Goal: Transaction & Acquisition: Purchase product/service

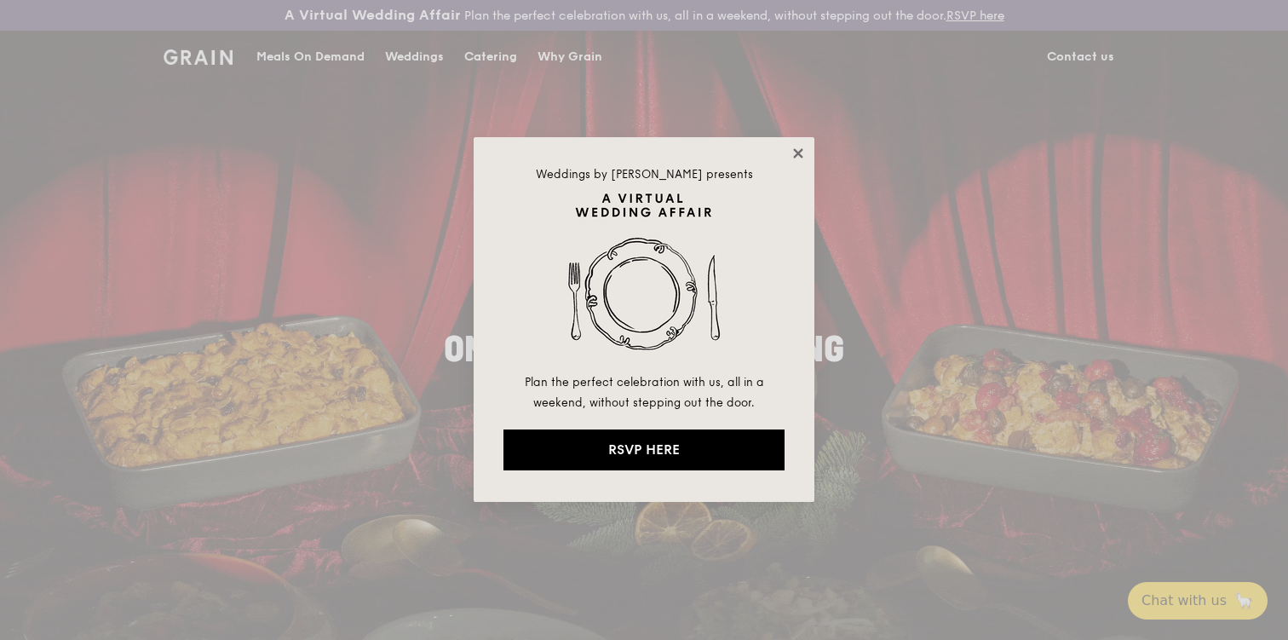
click at [803, 150] on icon at bounding box center [797, 153] width 15 height 15
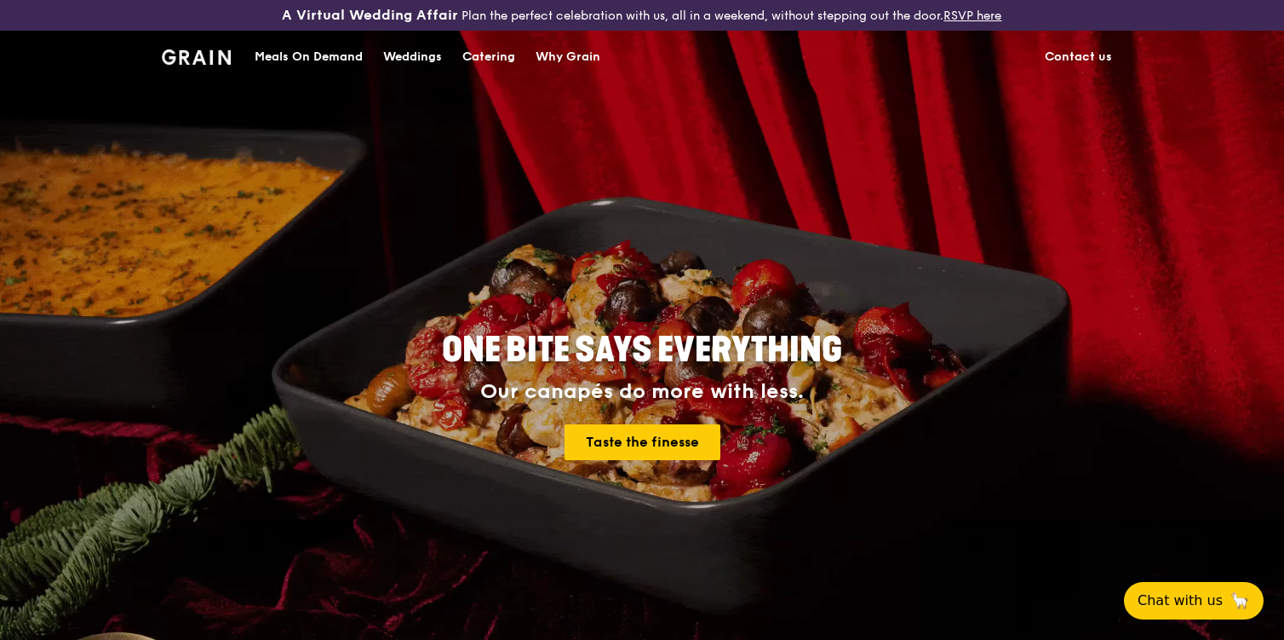
click at [325, 56] on div "Meals On Demand" at bounding box center [309, 57] width 108 height 51
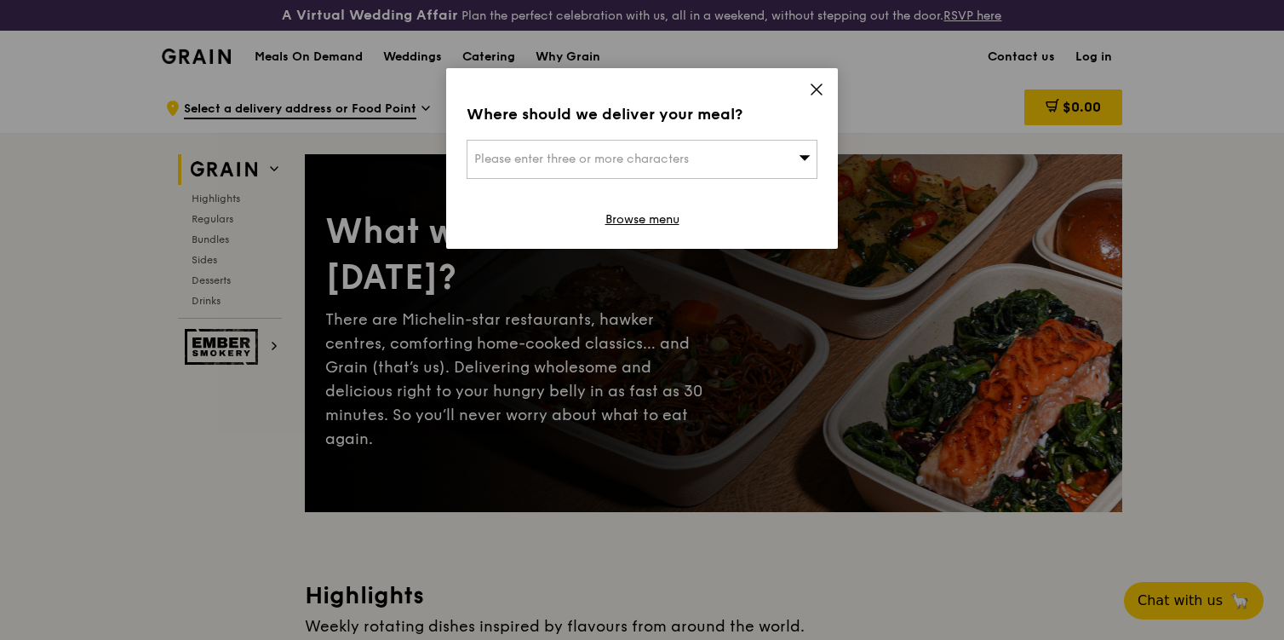
click at [768, 160] on div "Please enter three or more characters" at bounding box center [642, 159] width 351 height 39
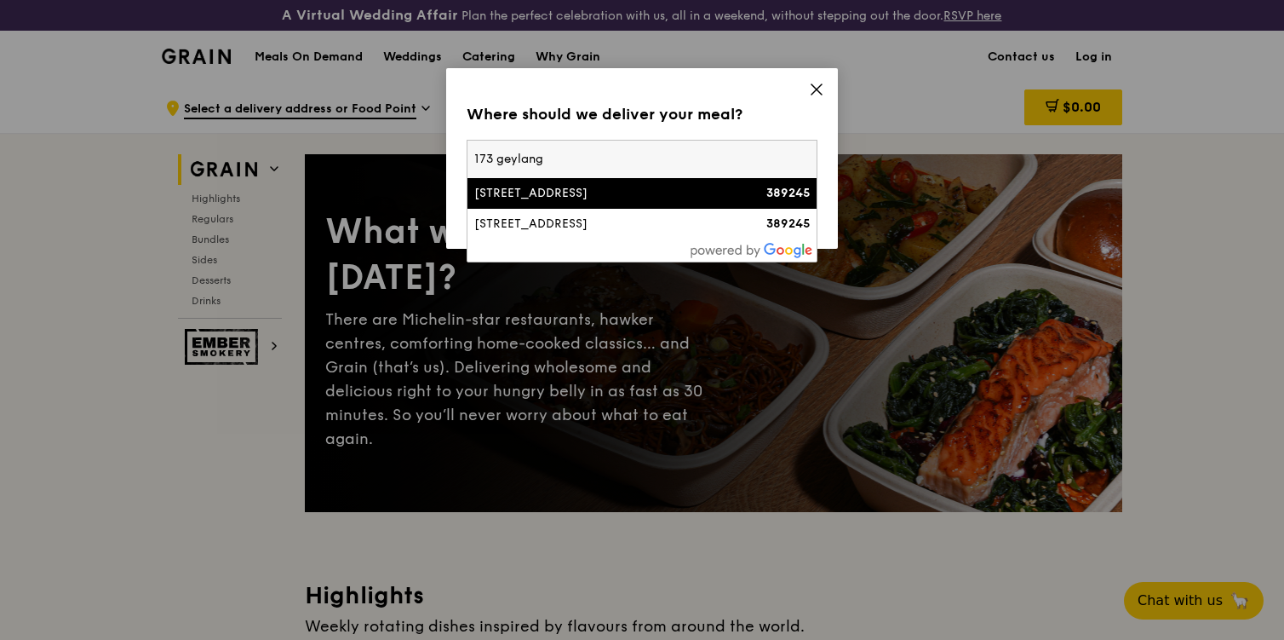
type input "173 geylang"
click at [769, 200] on strong "389245" at bounding box center [788, 193] width 43 height 14
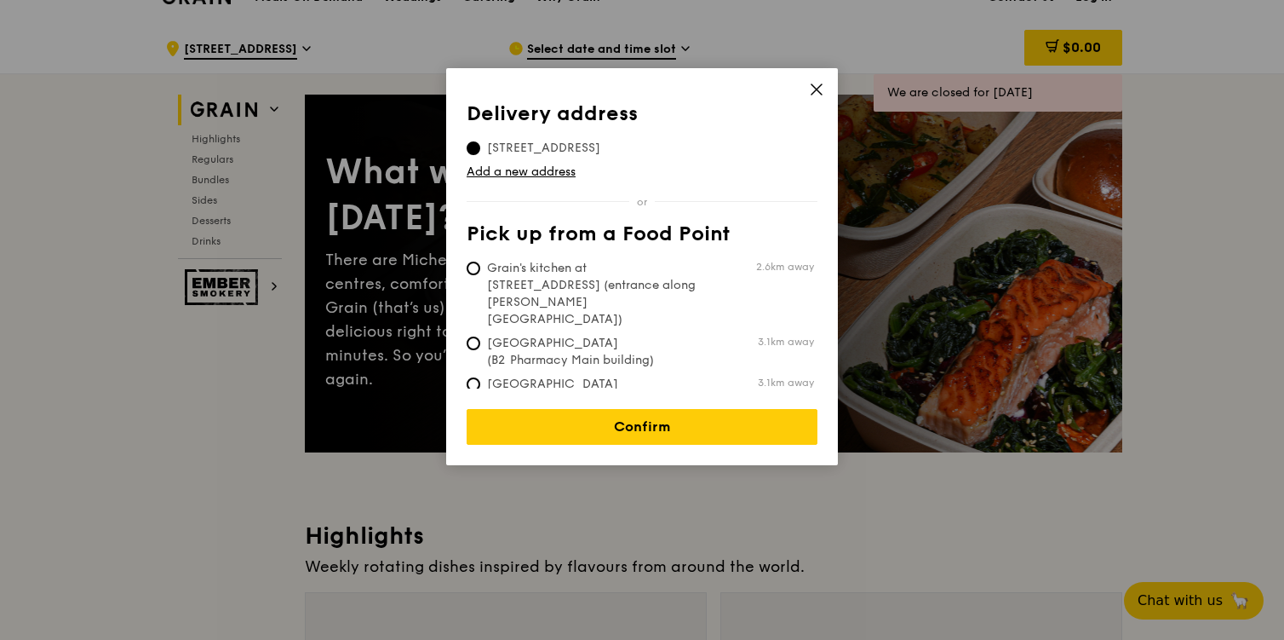
scroll to position [71, 0]
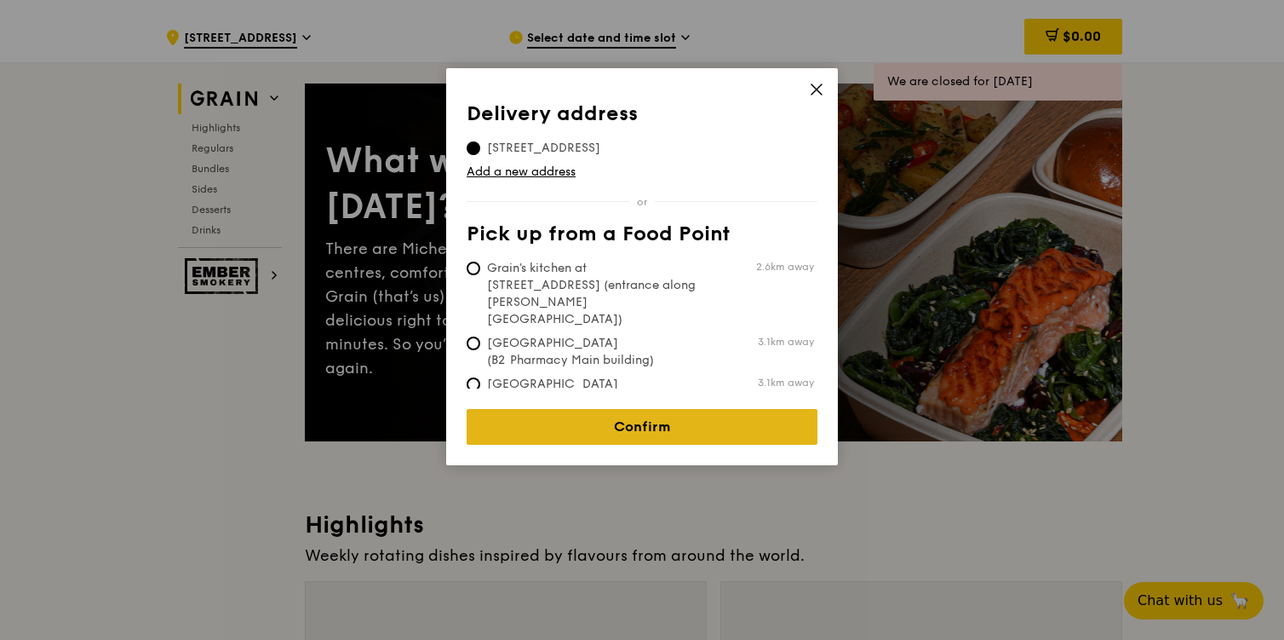
click at [690, 409] on link "Confirm" at bounding box center [642, 427] width 351 height 36
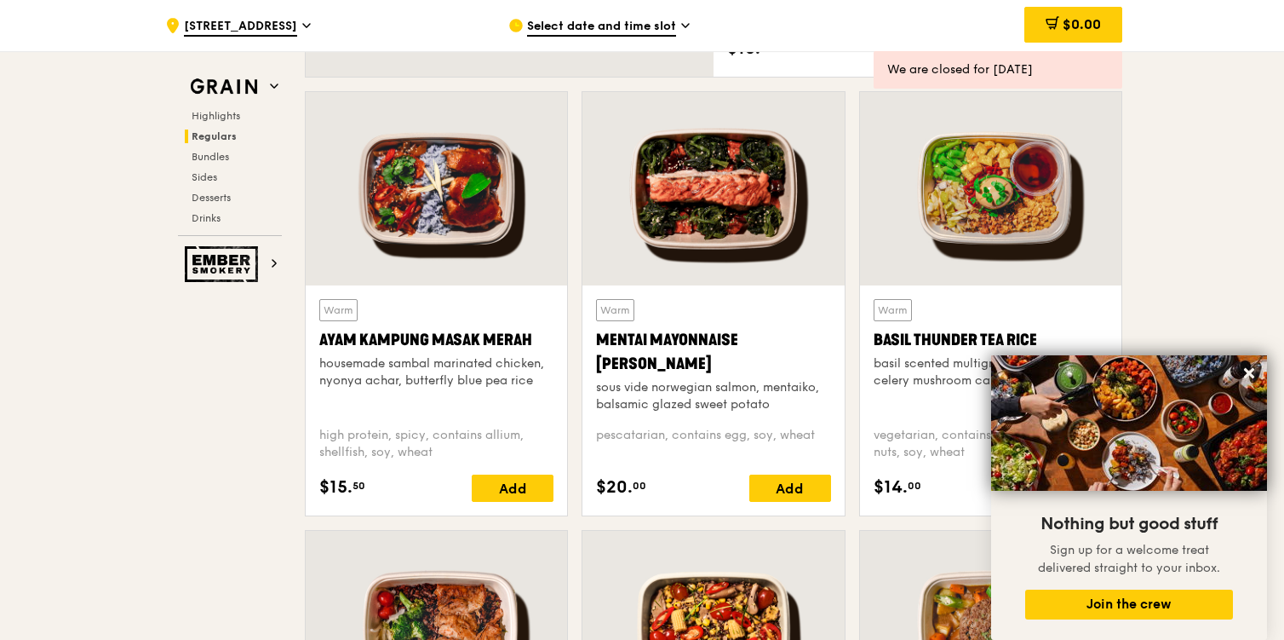
scroll to position [1523, 0]
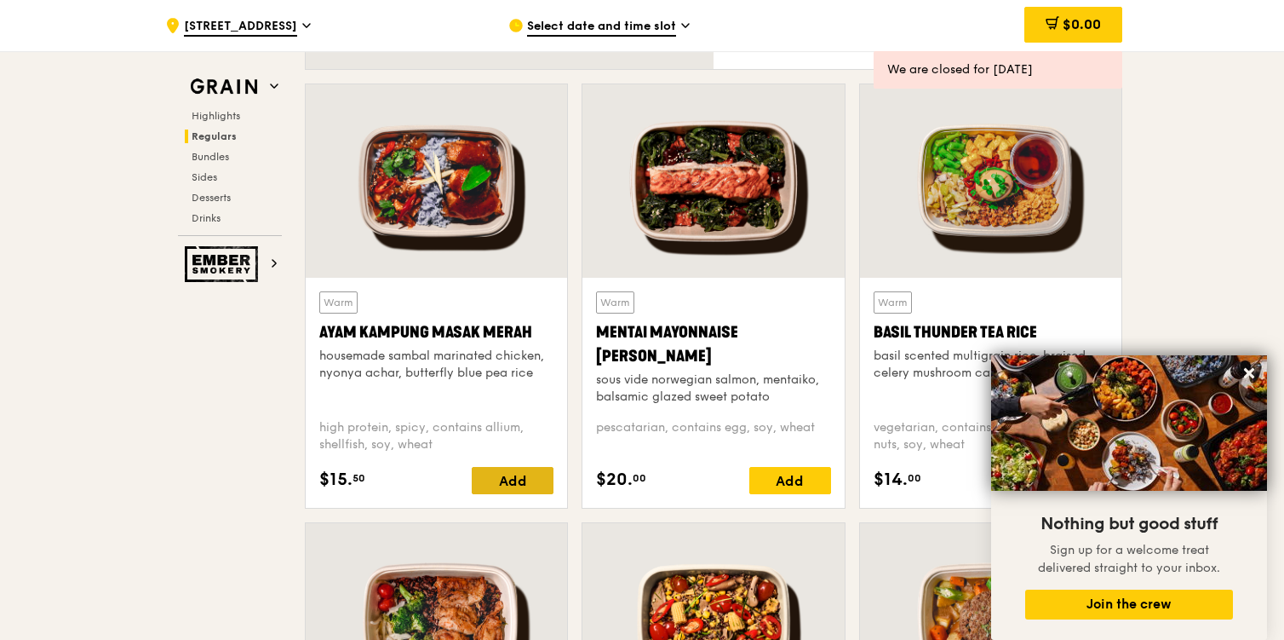
click at [526, 486] on div "Add" at bounding box center [513, 480] width 82 height 27
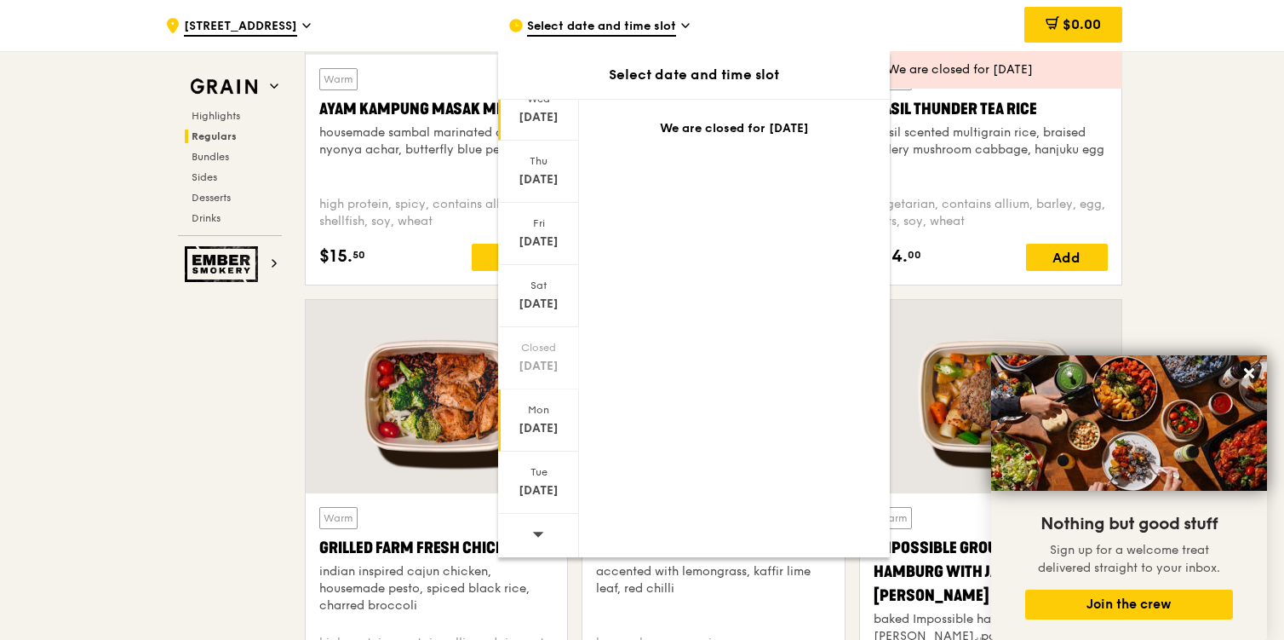
scroll to position [1751, 0]
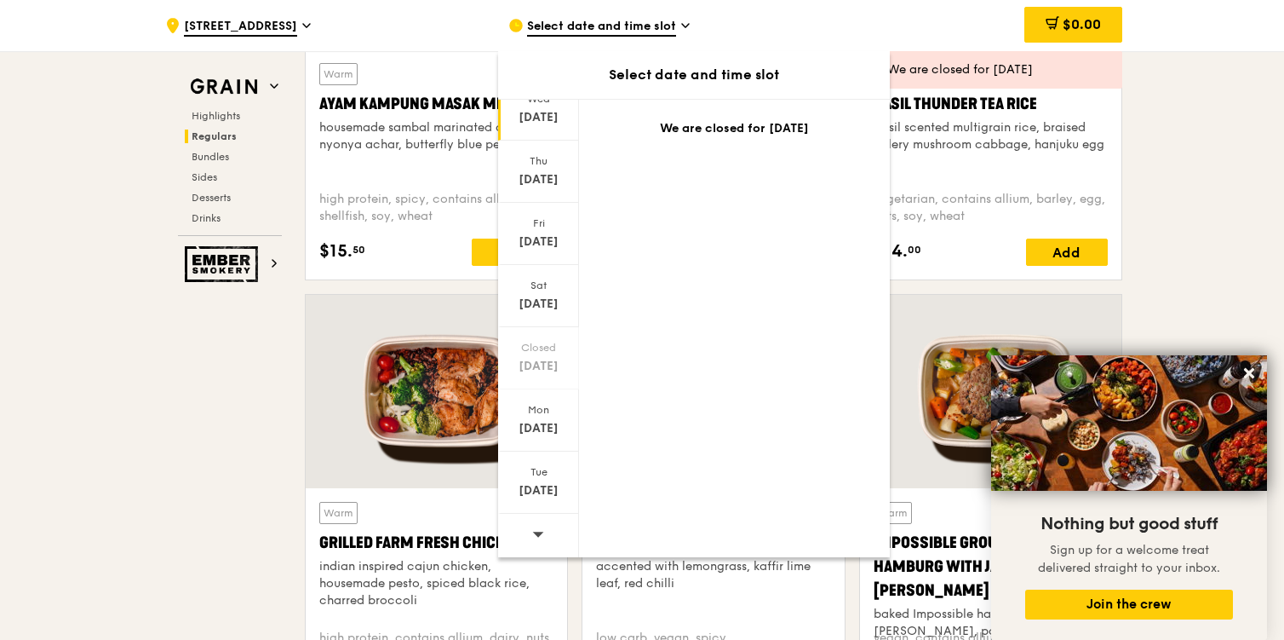
click at [539, 523] on span at bounding box center [538, 534] width 12 height 40
click at [532, 304] on div "[DATE]" at bounding box center [539, 304] width 76 height 17
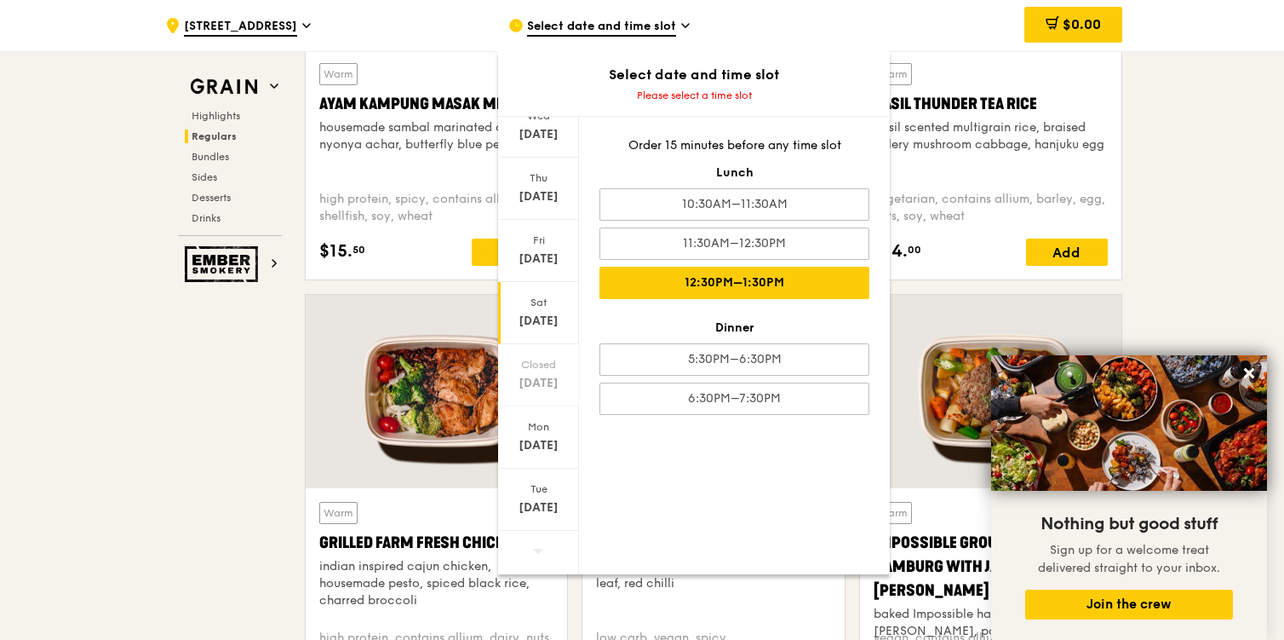
click at [692, 283] on div "12:30PM–1:30PM" at bounding box center [735, 283] width 270 height 32
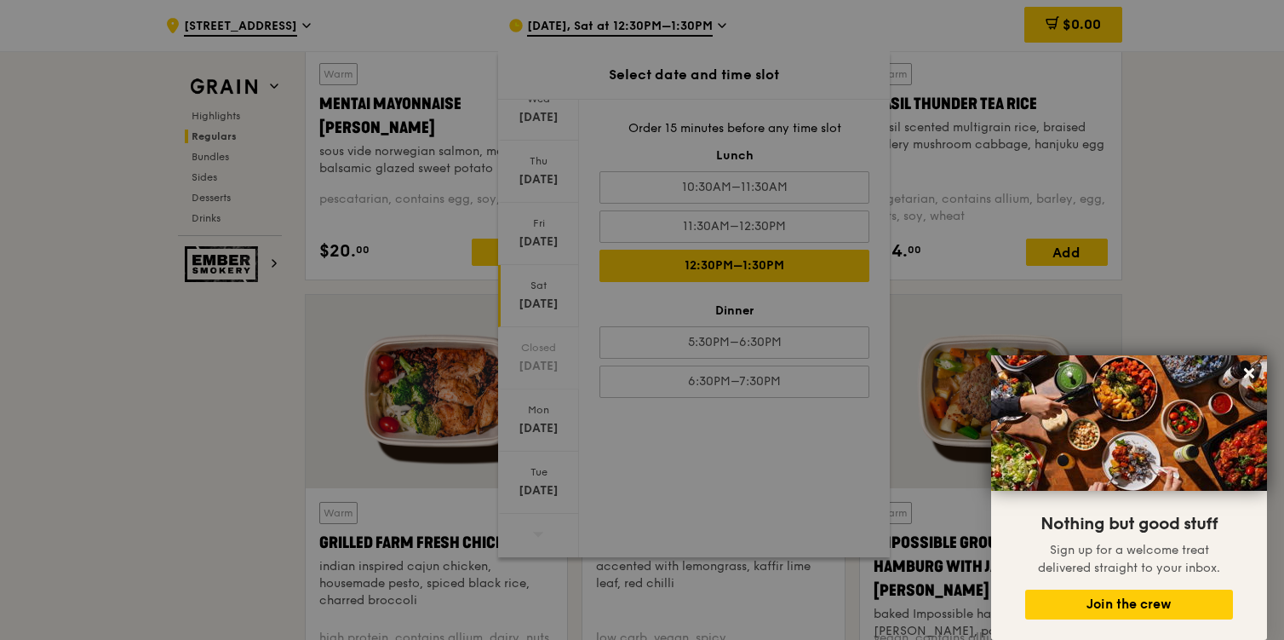
scroll to position [1768, 0]
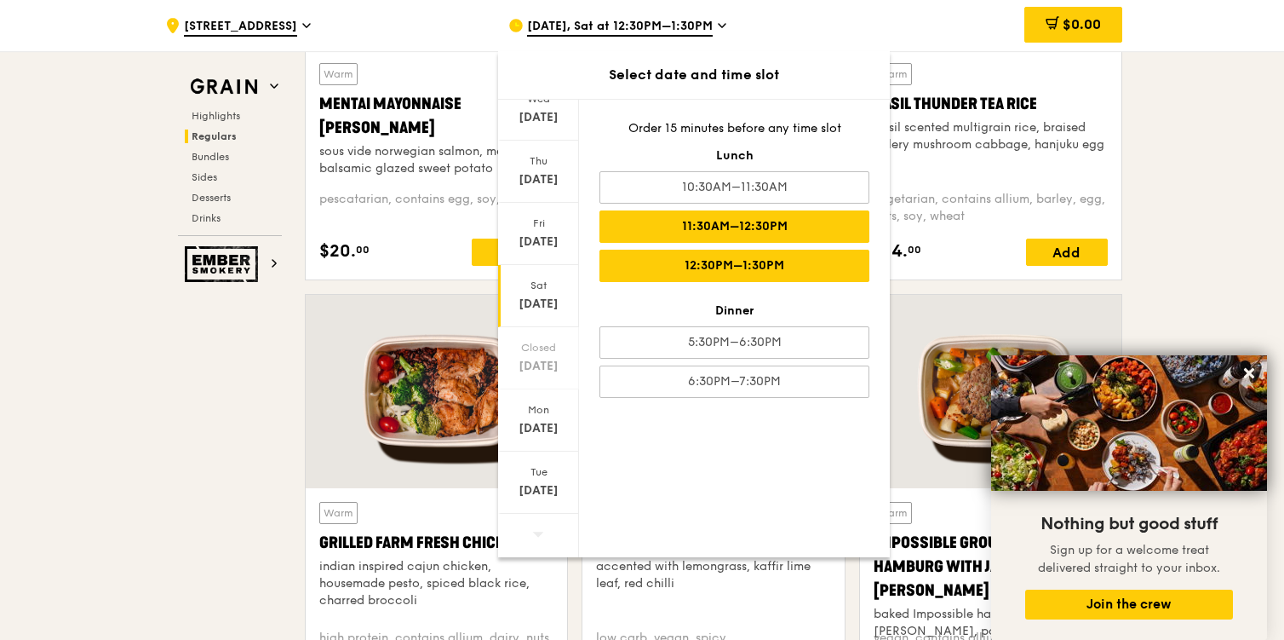
click at [708, 221] on div "11:30AM–12:30PM" at bounding box center [735, 226] width 270 height 32
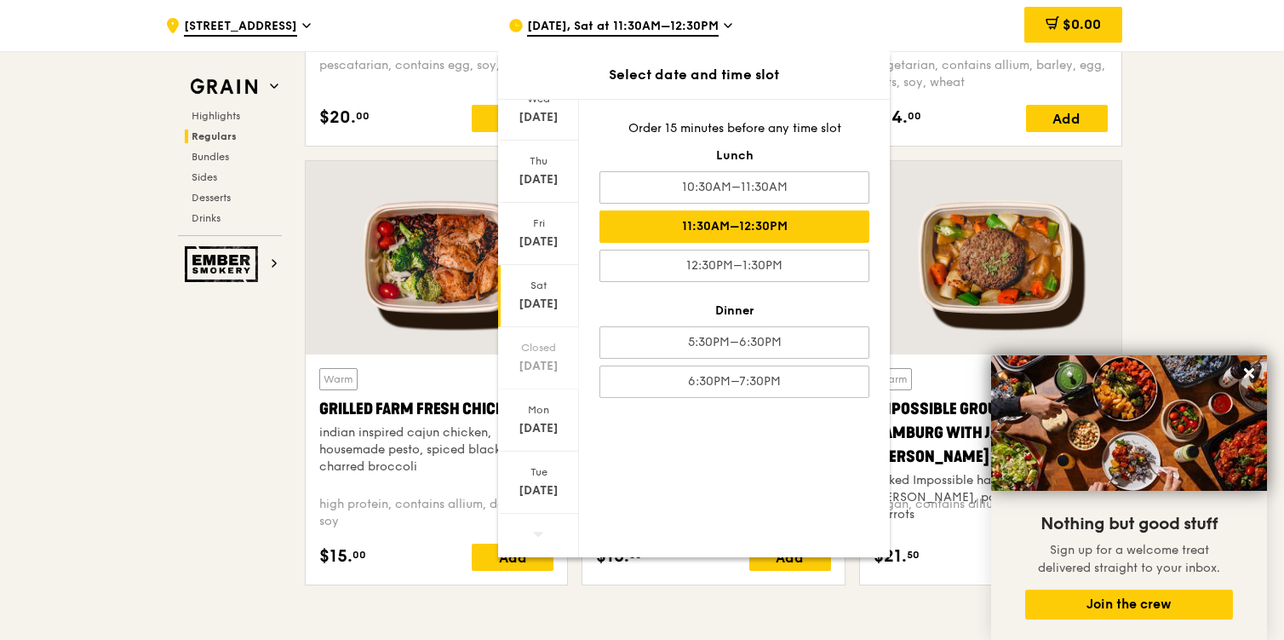
scroll to position [1906, 0]
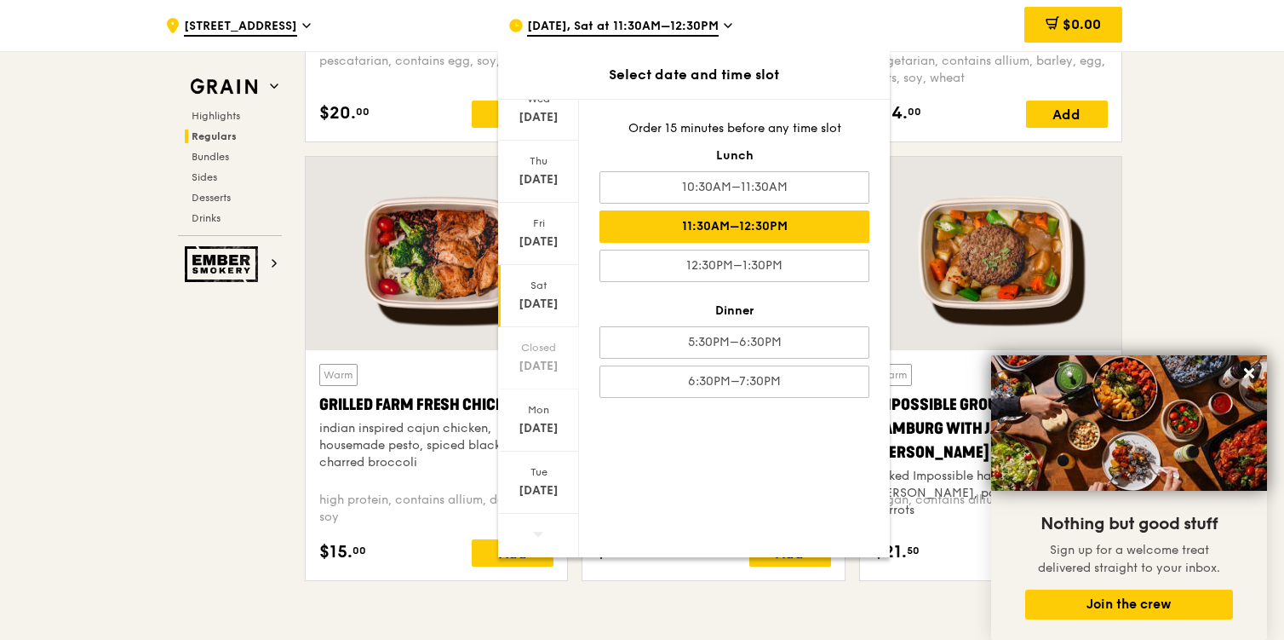
click at [811, 490] on div "[DATE] [DATE] [DATE] [DATE] Closed [DATE] [DATE] [DATE] Order 15 minutes before…" at bounding box center [694, 328] width 392 height 458
click at [709, 226] on div "11:30AM–12:30PM" at bounding box center [735, 226] width 270 height 32
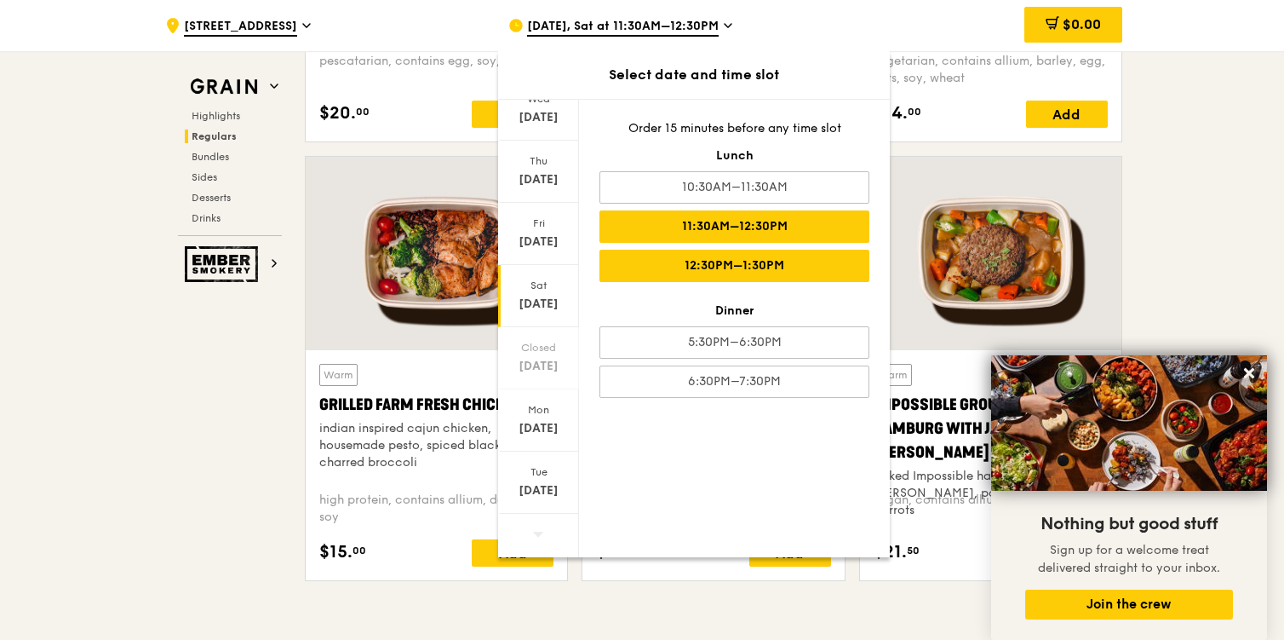
click at [700, 264] on div "12:30PM–1:30PM" at bounding box center [735, 266] width 270 height 32
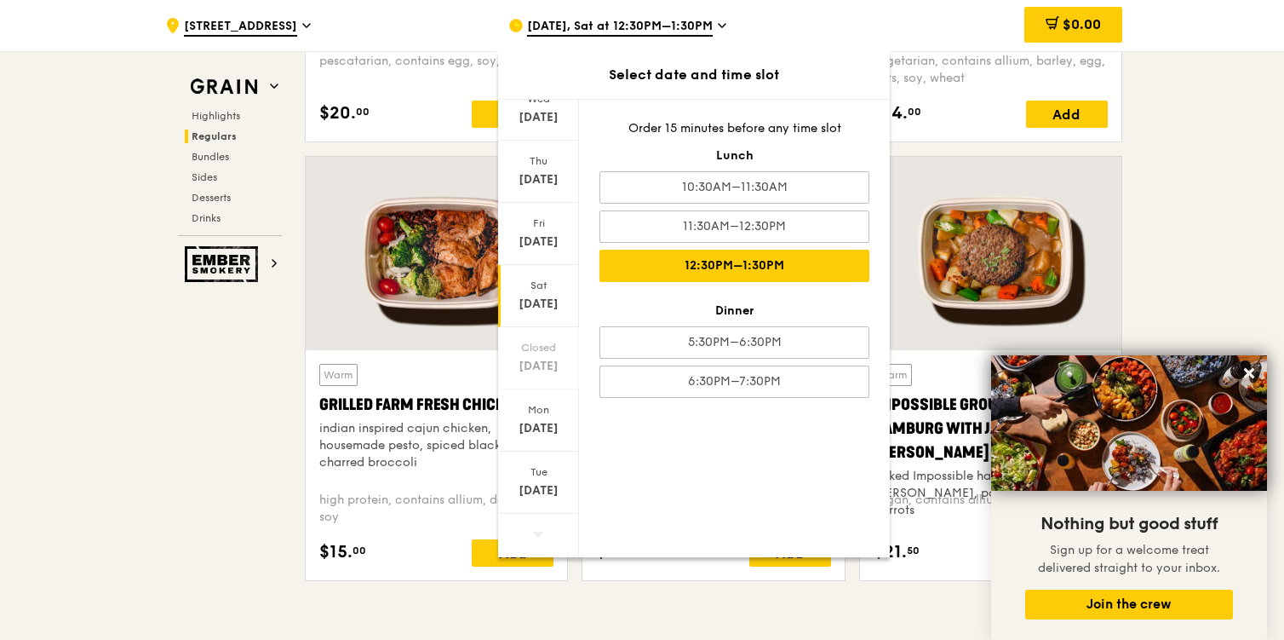
click at [827, 480] on div "[DATE] [DATE] [DATE] [DATE] Closed [DATE] [DATE] [DATE] Order 15 minutes before…" at bounding box center [694, 328] width 392 height 458
click at [728, 260] on div "12:30PM–1:30PM" at bounding box center [735, 266] width 270 height 32
click at [760, 36] on div "[DATE], Sat at 12:30PM–1:30PM" at bounding box center [666, 25] width 316 height 51
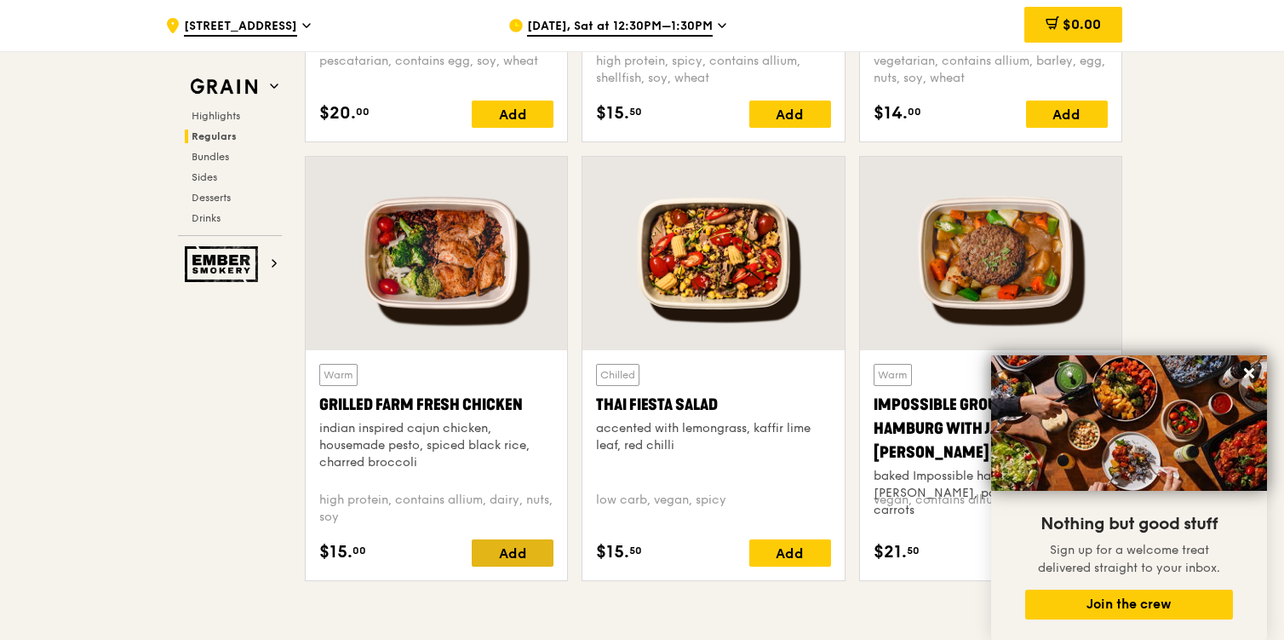
click at [507, 547] on div "Add" at bounding box center [513, 552] width 82 height 27
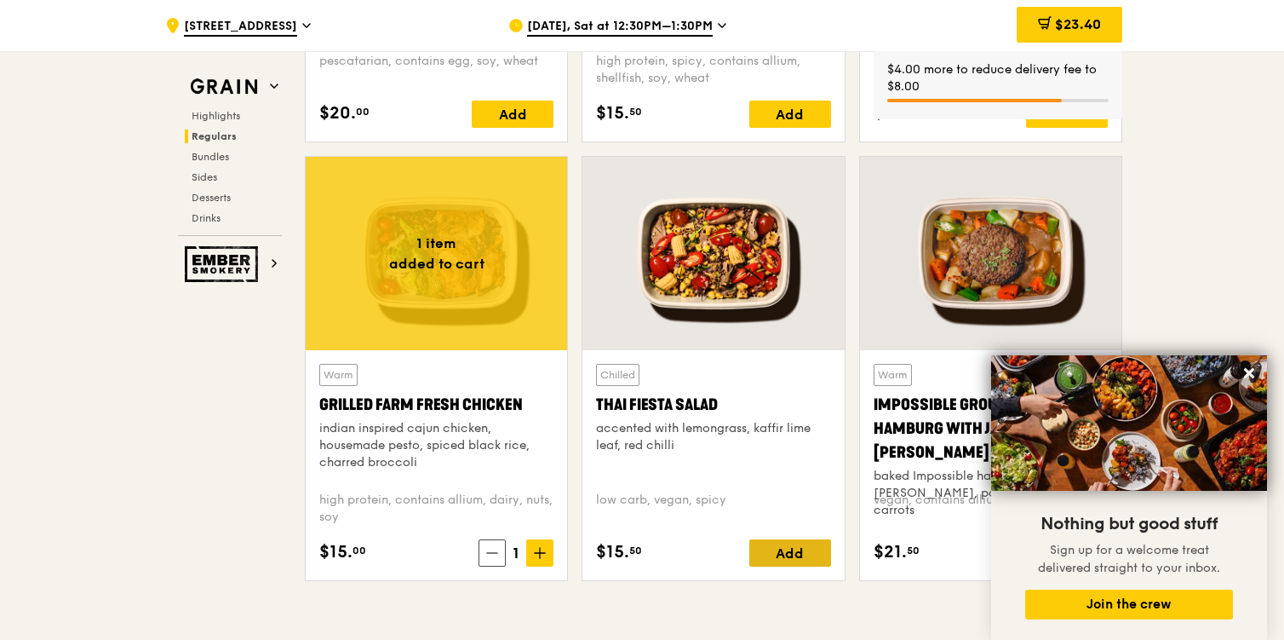
click at [804, 549] on div "Add" at bounding box center [791, 552] width 82 height 27
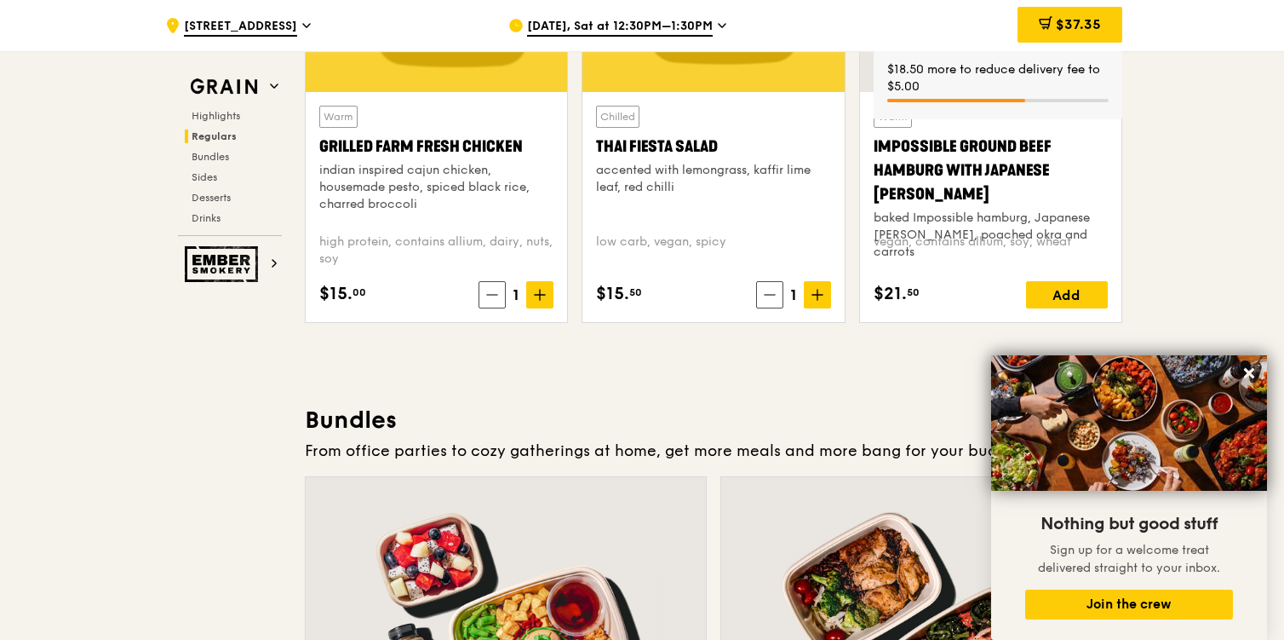
scroll to position [2196, 0]
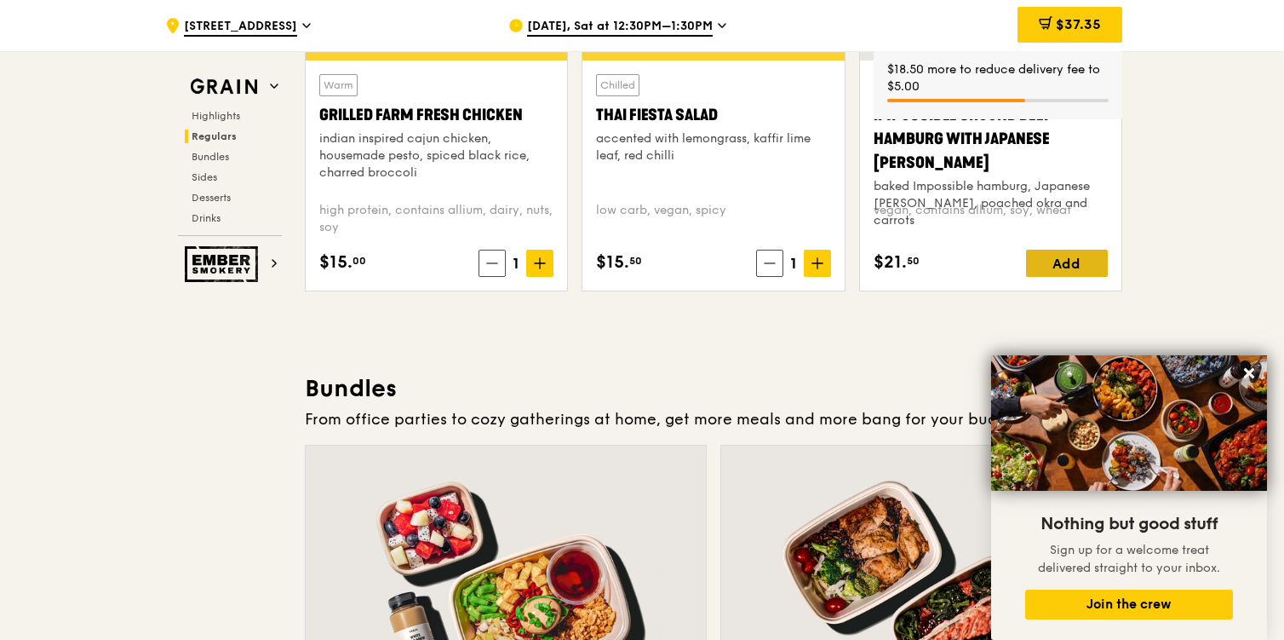
click at [1060, 262] on div "Add" at bounding box center [1067, 263] width 82 height 27
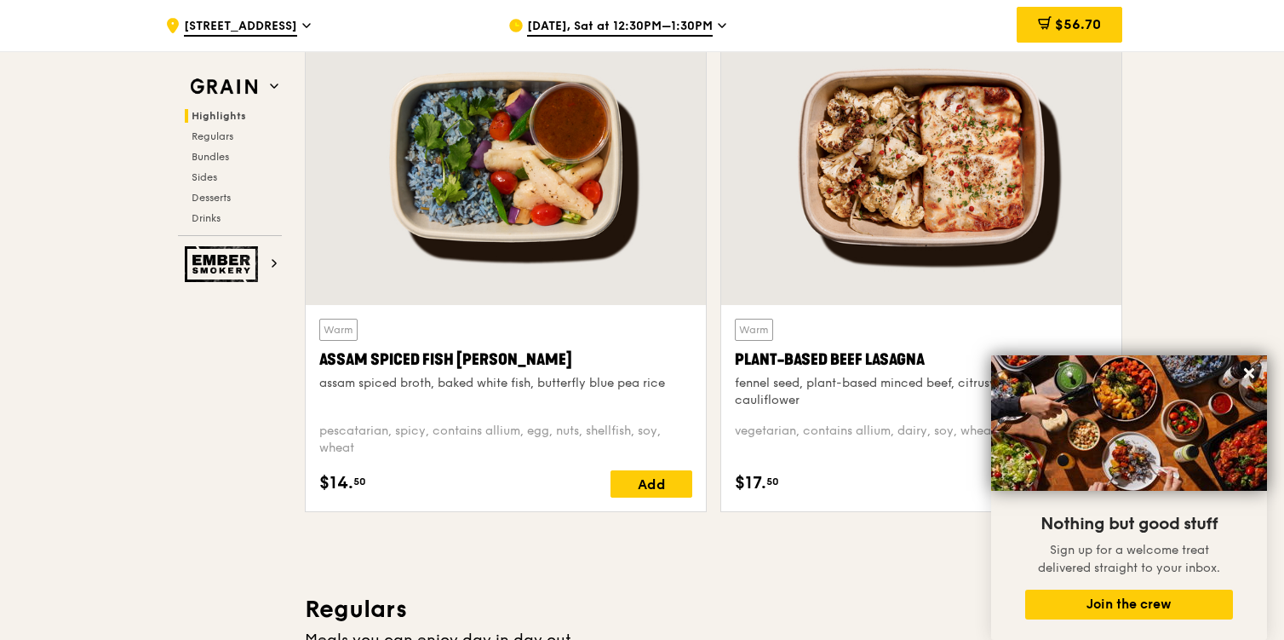
scroll to position [687, 0]
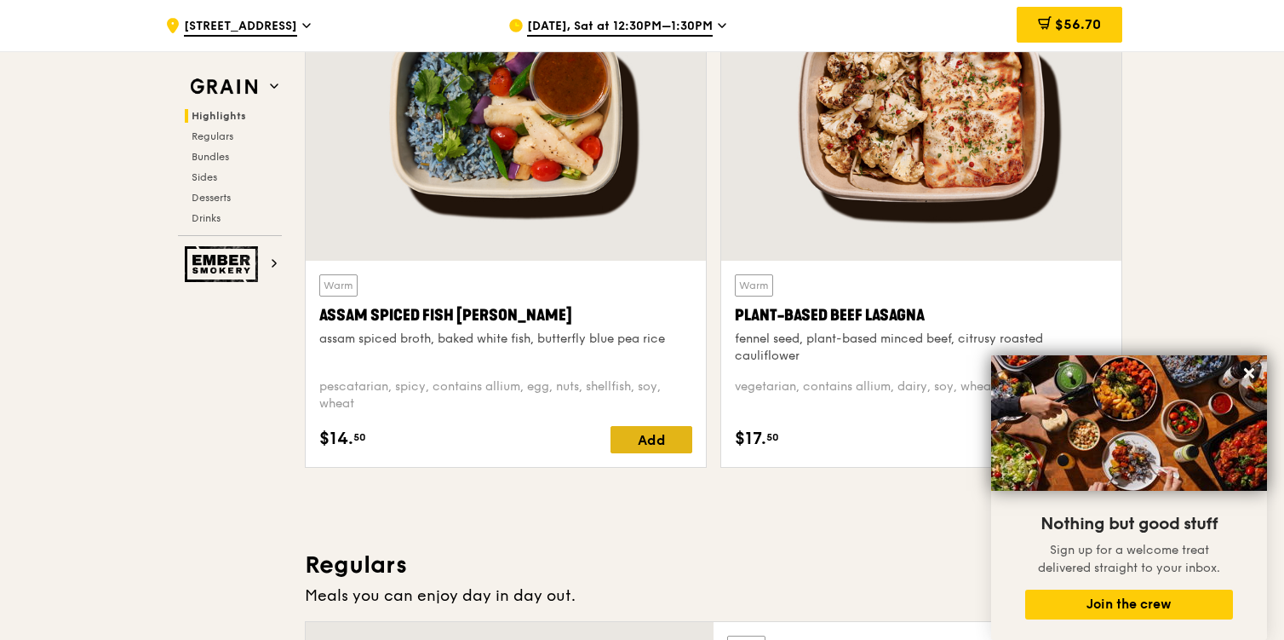
click at [628, 445] on div "Add" at bounding box center [652, 439] width 82 height 27
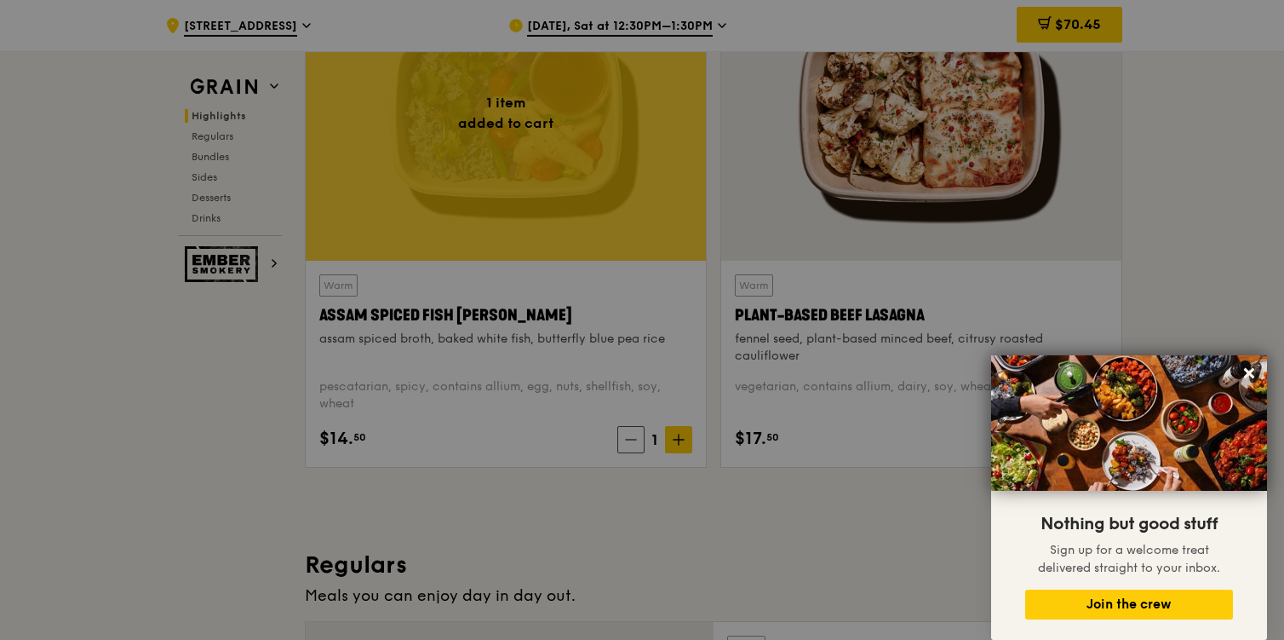
click at [678, 440] on div at bounding box center [642, 320] width 1284 height 640
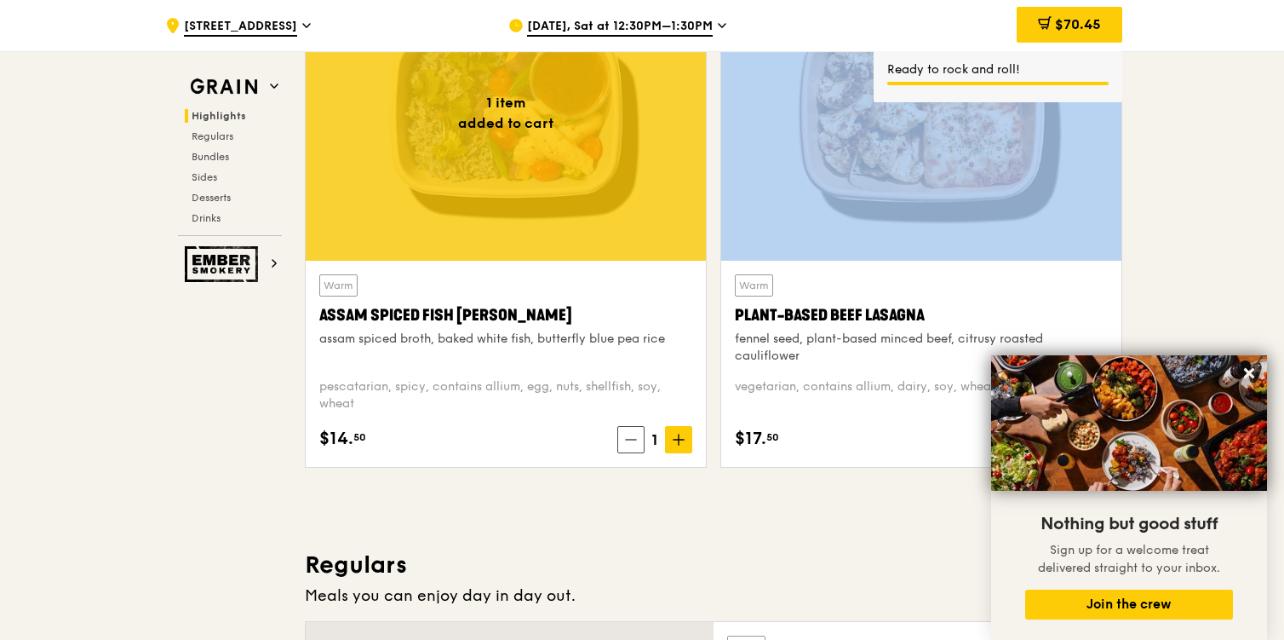
click at [679, 440] on icon at bounding box center [679, 439] width 0 height 10
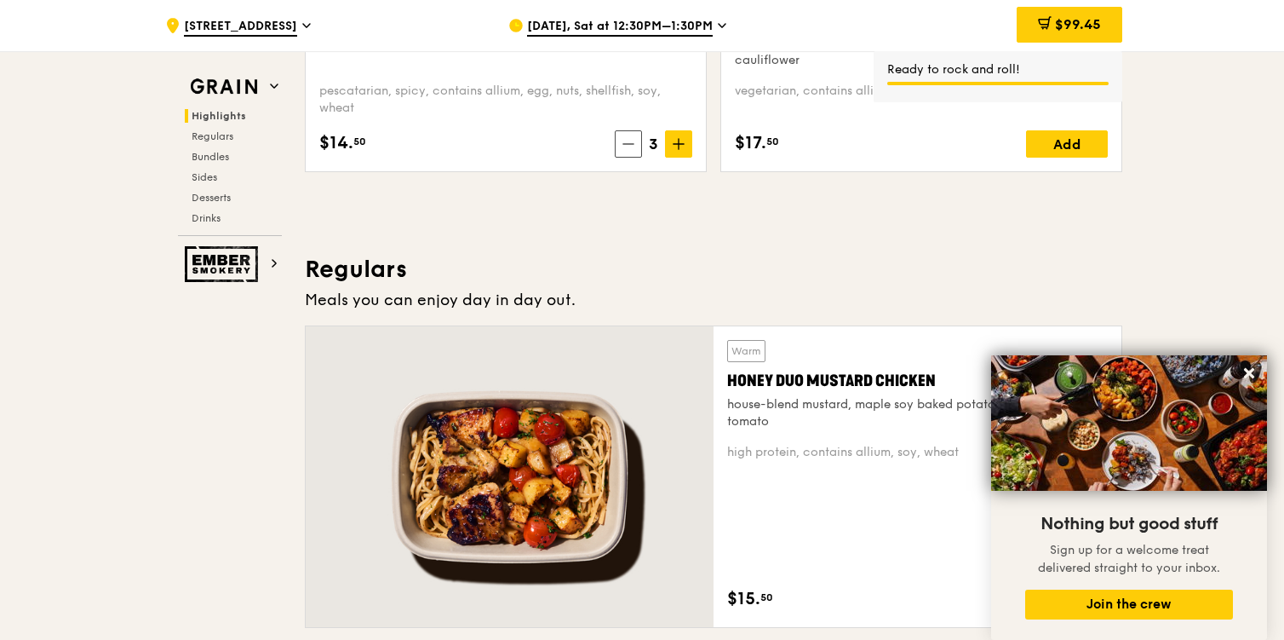
scroll to position [937, 0]
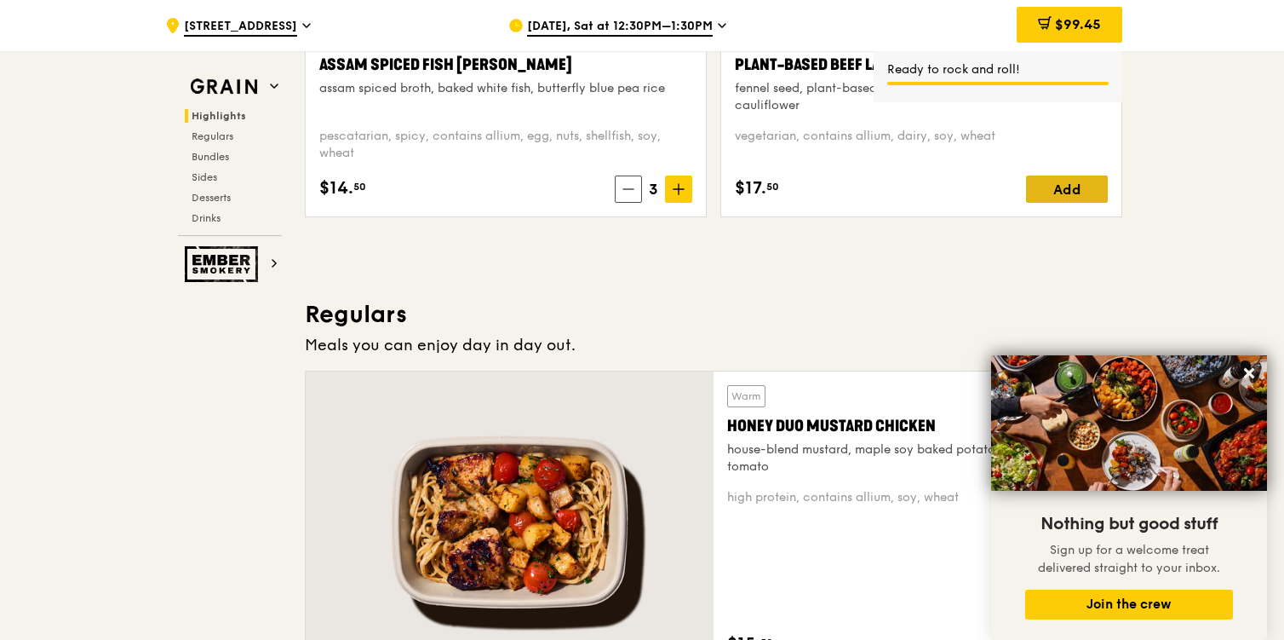
click at [1048, 189] on div "Add" at bounding box center [1067, 188] width 82 height 27
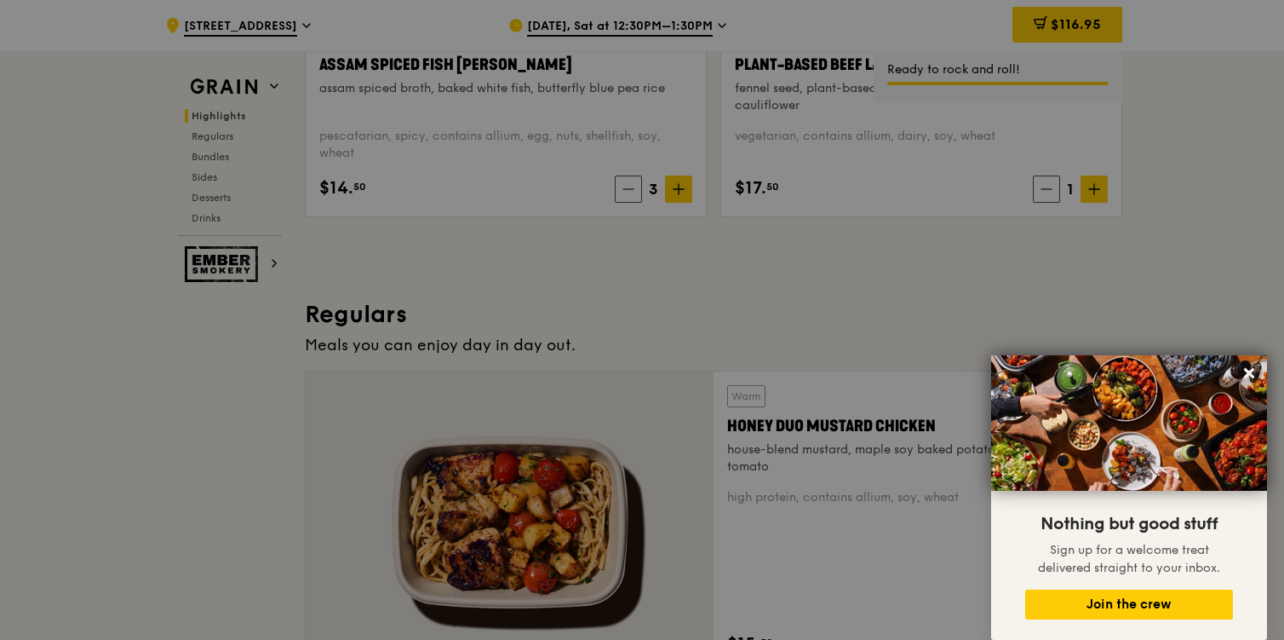
click at [1100, 195] on div at bounding box center [642, 320] width 1284 height 640
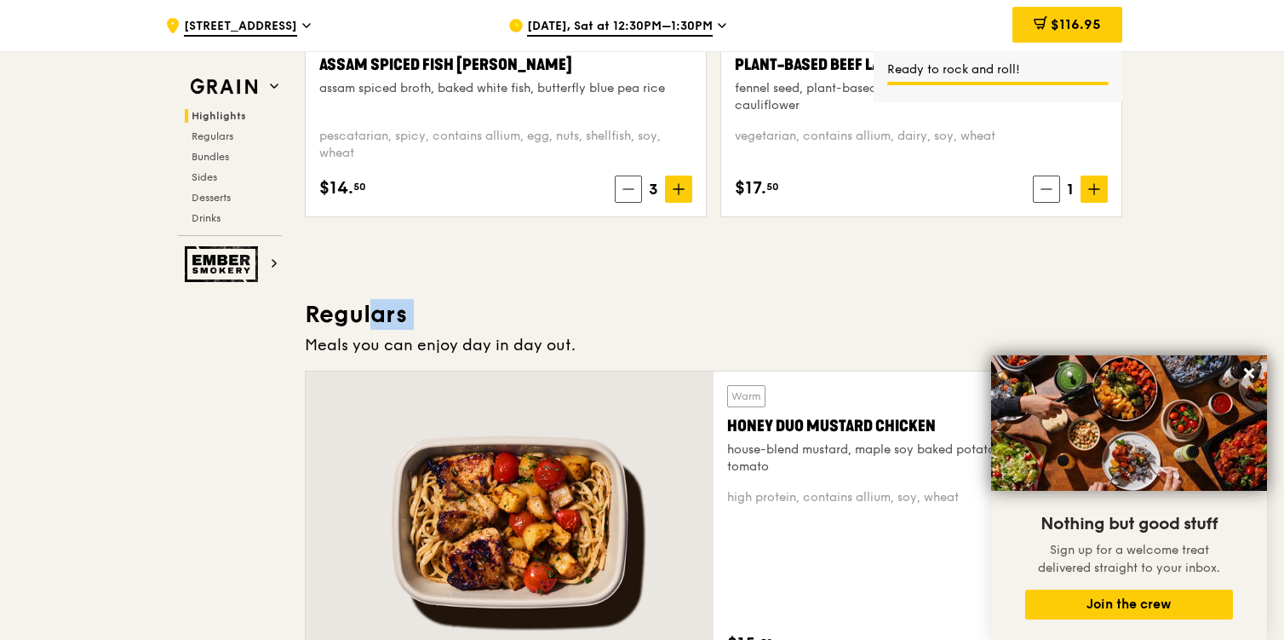
click at [1100, 195] on span at bounding box center [1094, 188] width 27 height 27
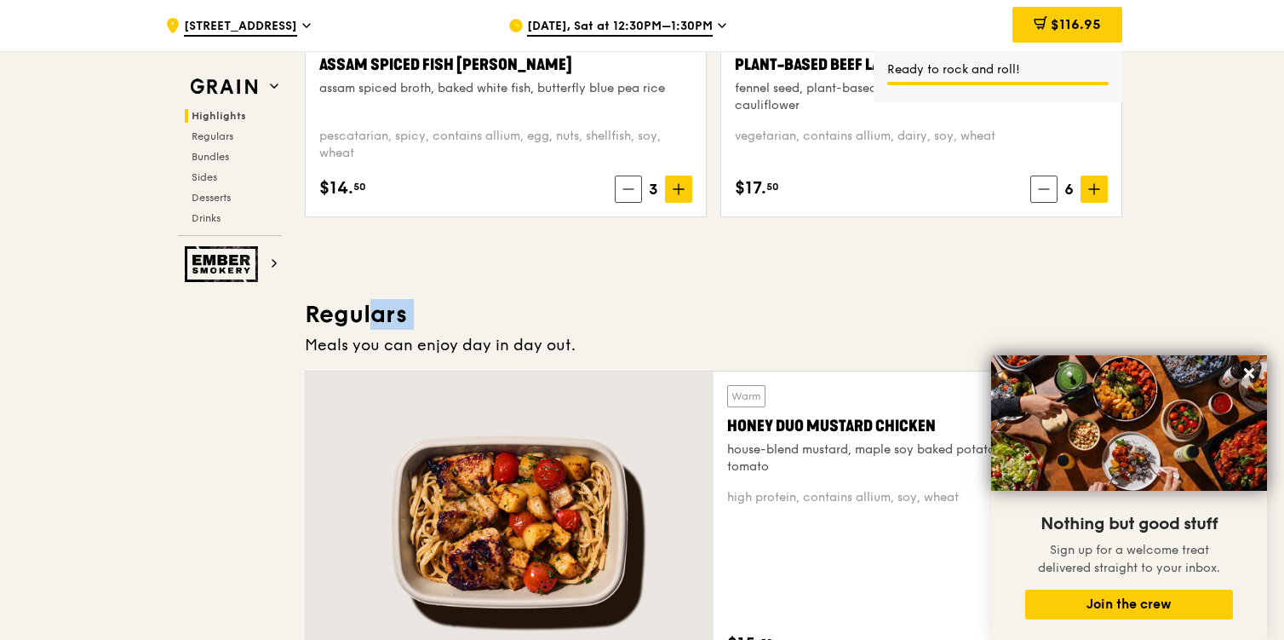
click at [1100, 195] on span at bounding box center [1094, 188] width 27 height 27
click at [1078, 29] on span "$256.95" at bounding box center [1074, 24] width 55 height 16
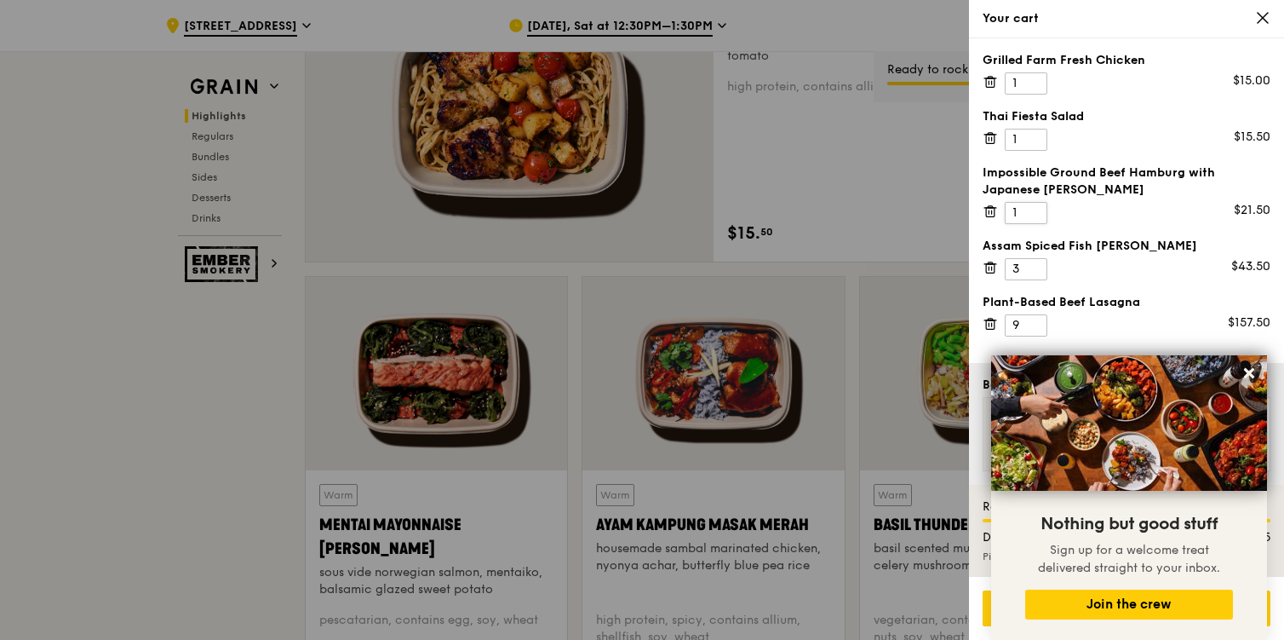
scroll to position [1383, 0]
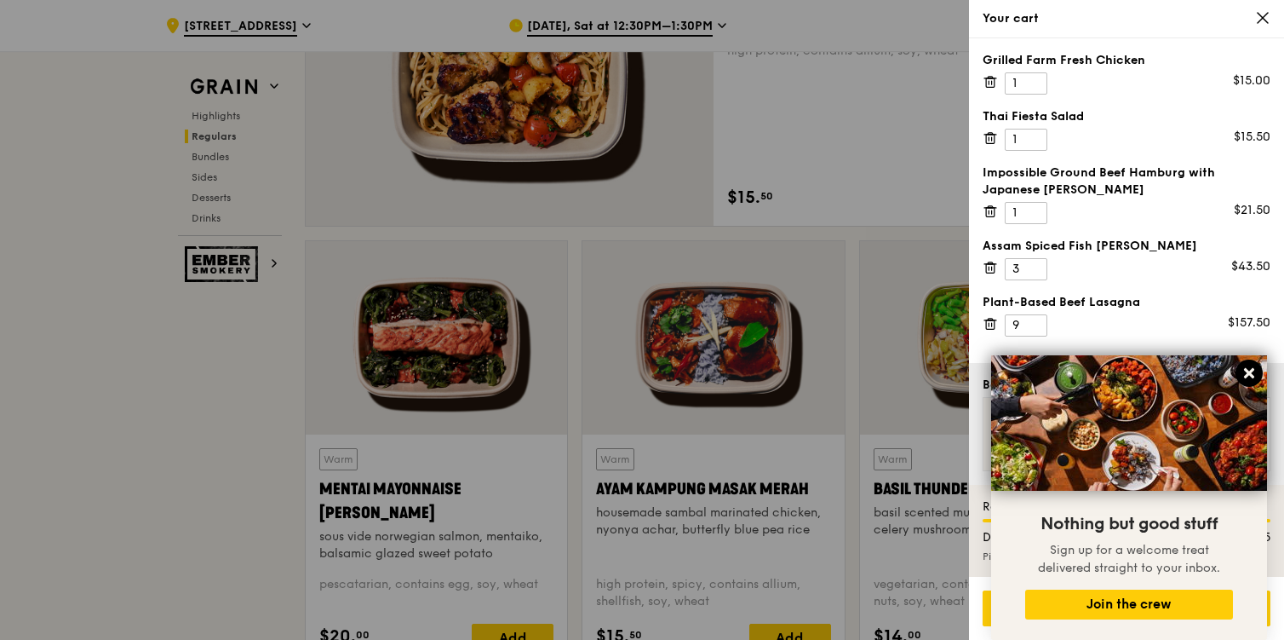
click at [1246, 369] on icon at bounding box center [1249, 372] width 15 height 15
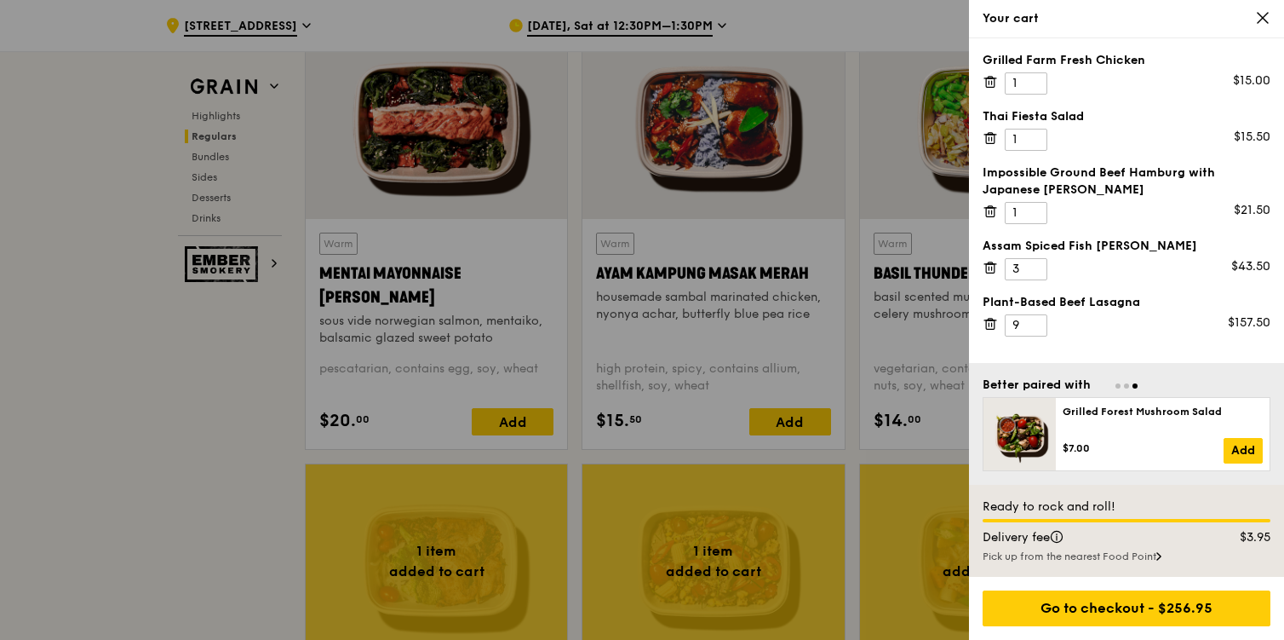
scroll to position [1606, 0]
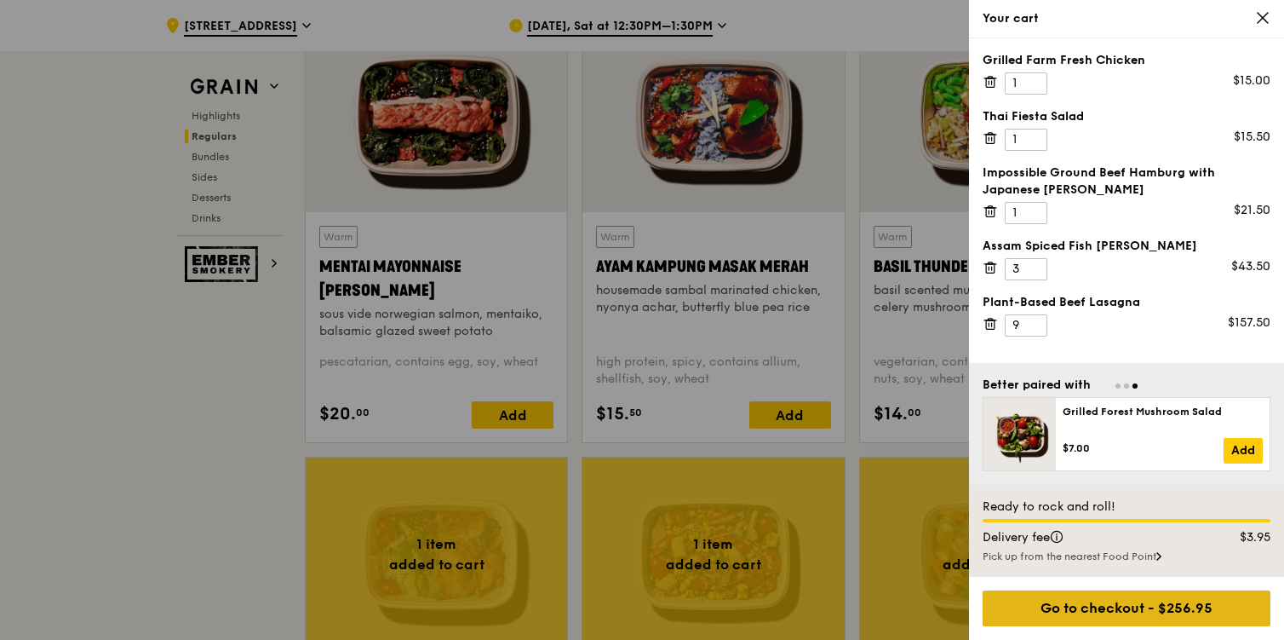
click at [1113, 604] on div "Go to checkout - $256.95" at bounding box center [1127, 608] width 288 height 36
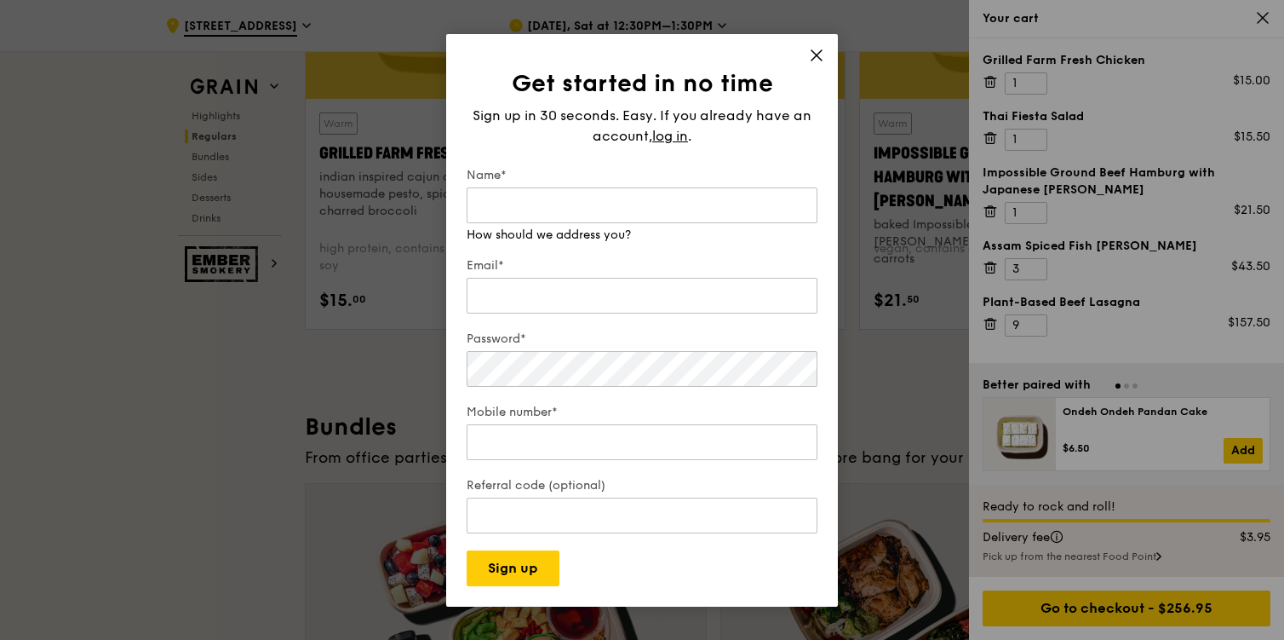
scroll to position [2186, 0]
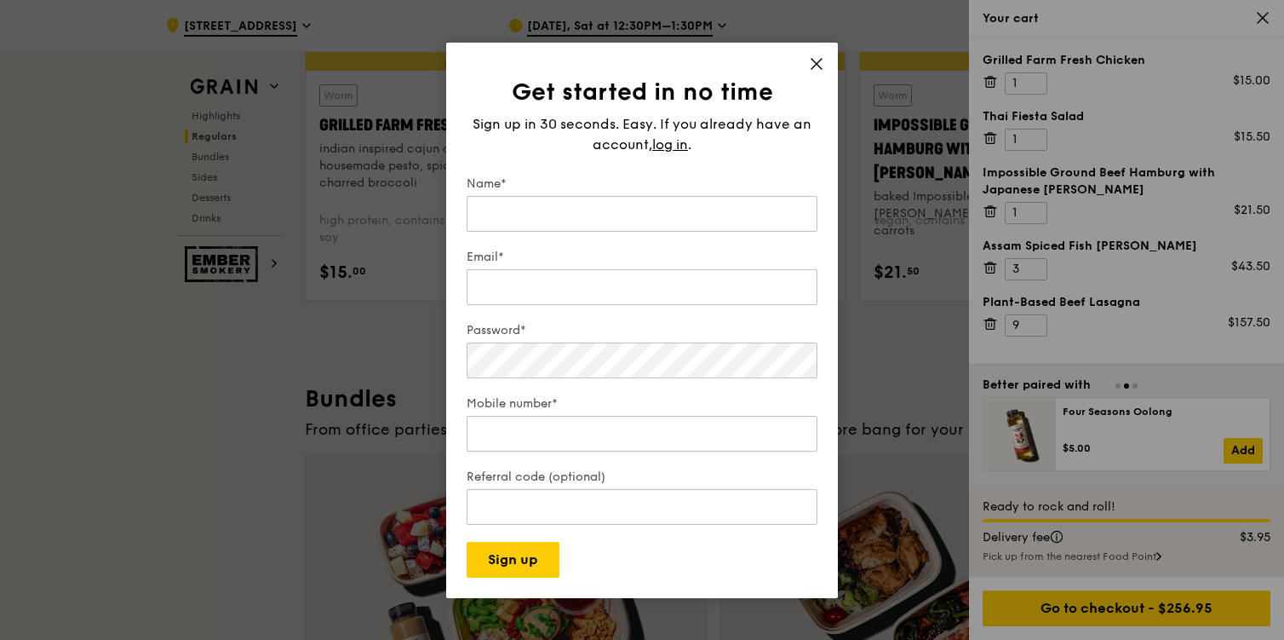
click at [819, 58] on icon at bounding box center [816, 63] width 15 height 15
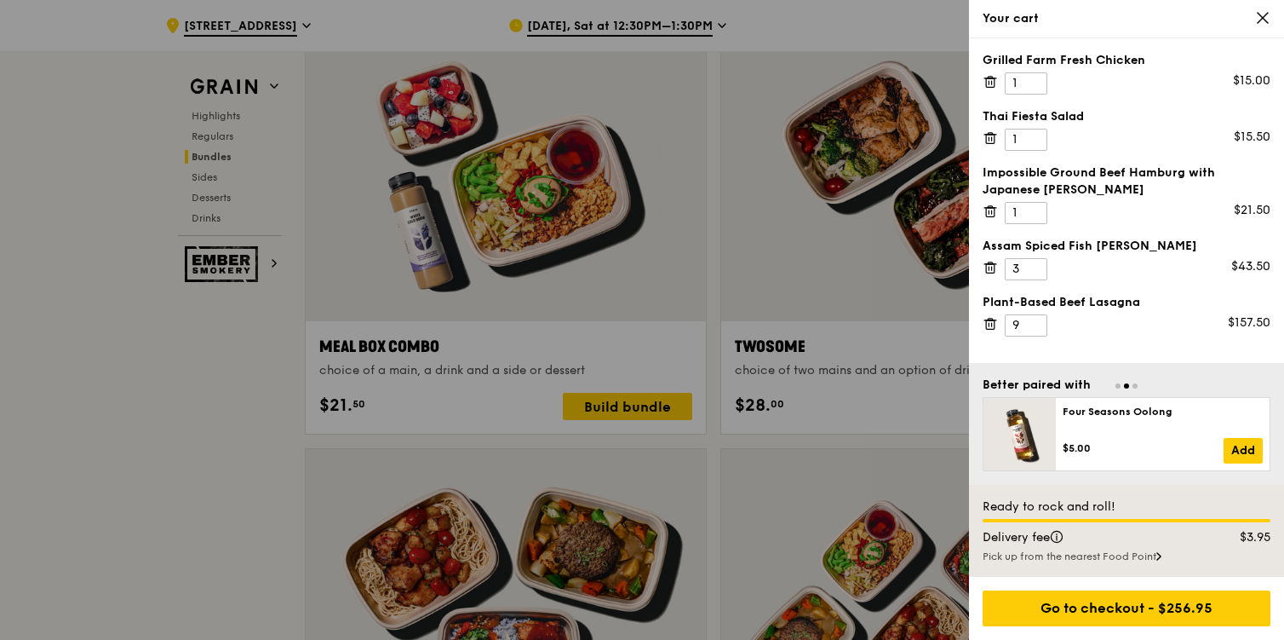
scroll to position [2515, 0]
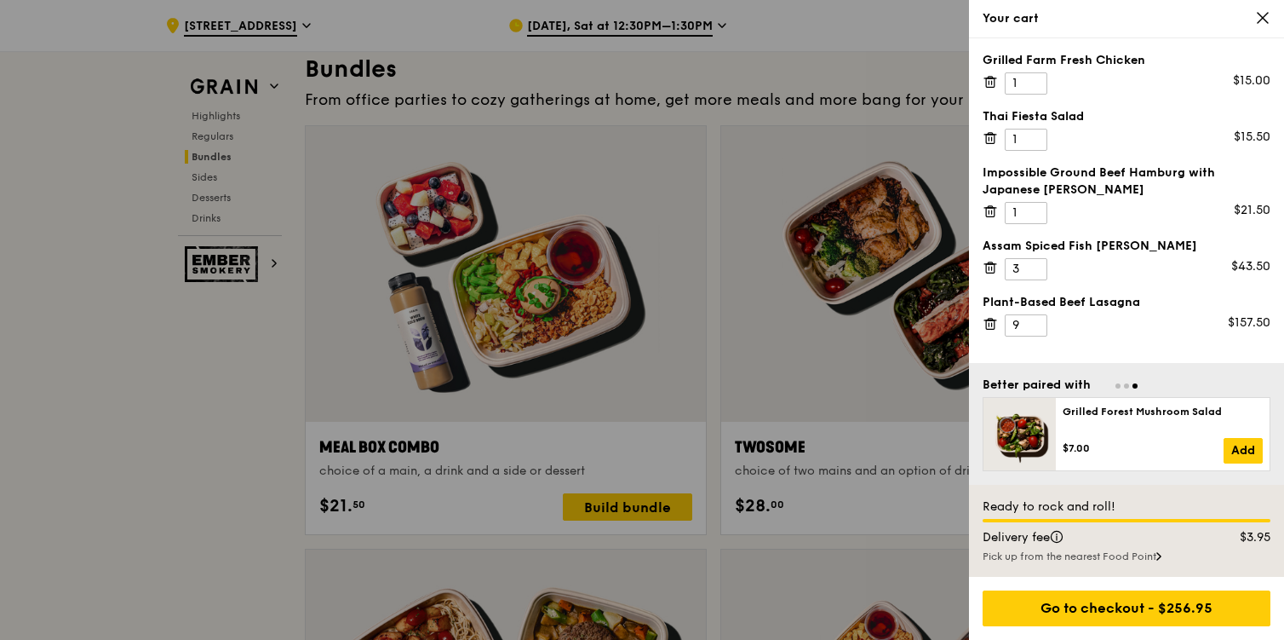
click at [1255, 17] on icon at bounding box center [1262, 17] width 15 height 15
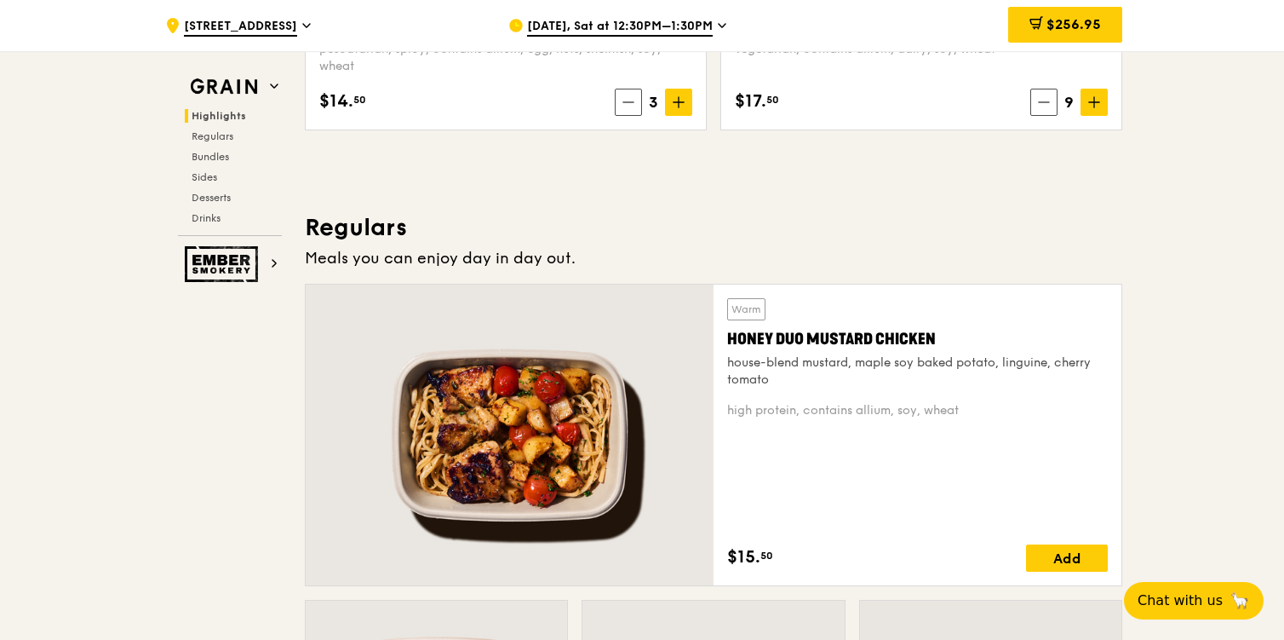
scroll to position [922, 0]
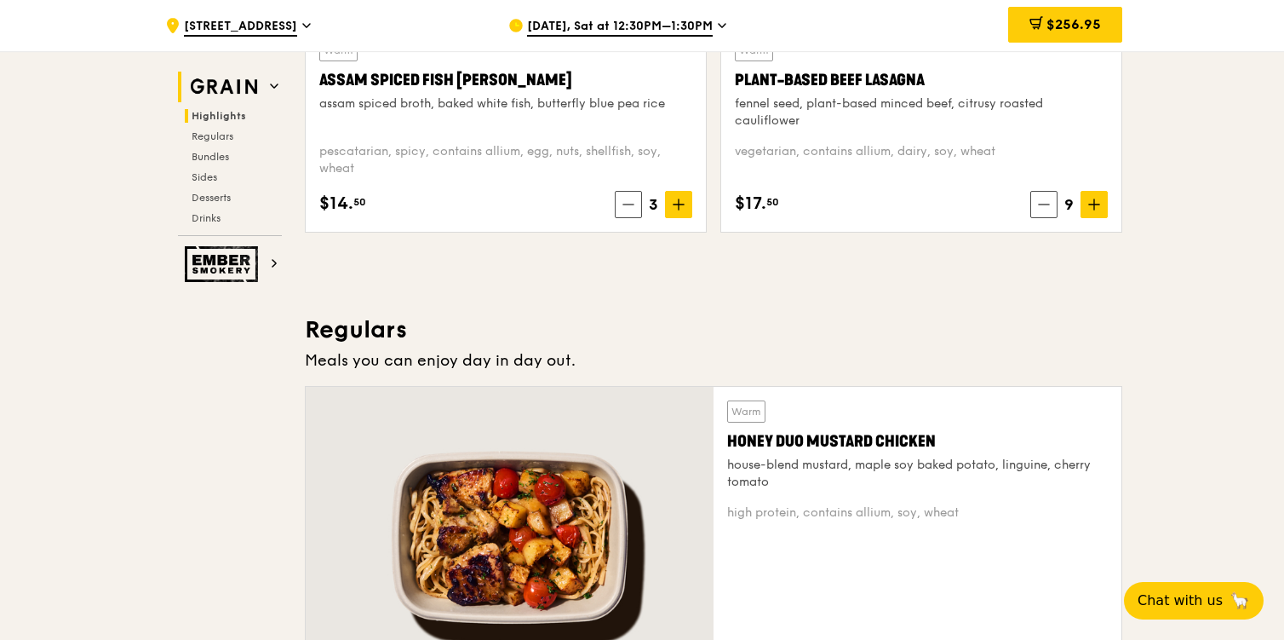
click at [243, 89] on img at bounding box center [224, 87] width 78 height 31
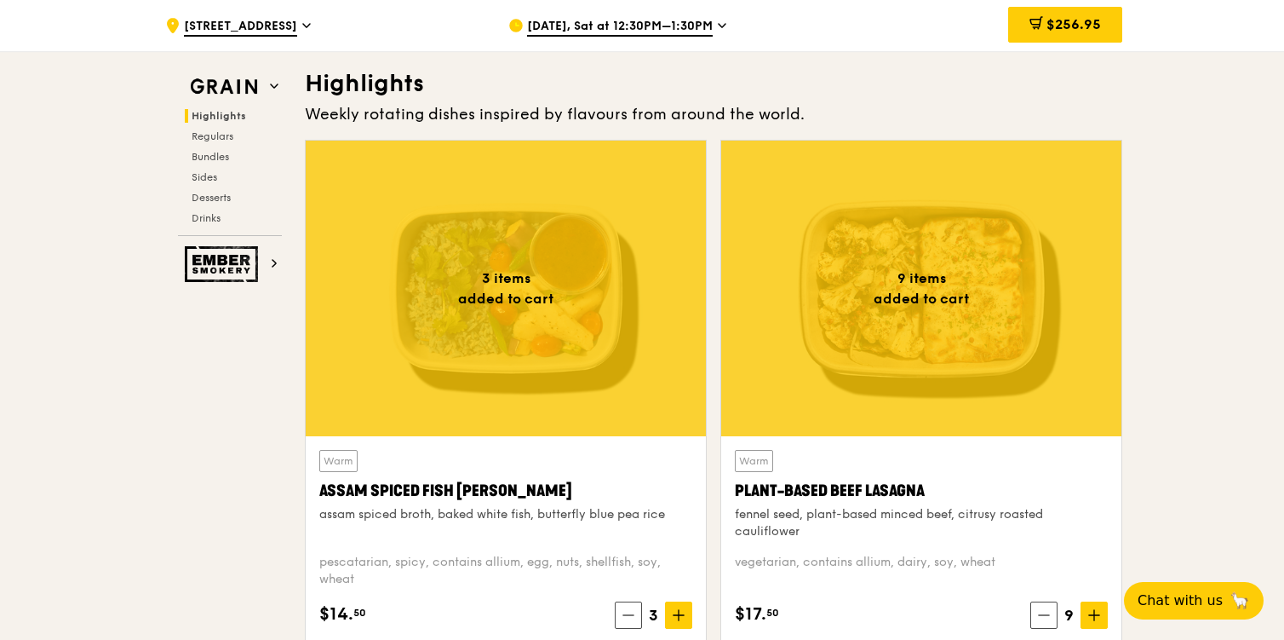
scroll to position [470, 0]
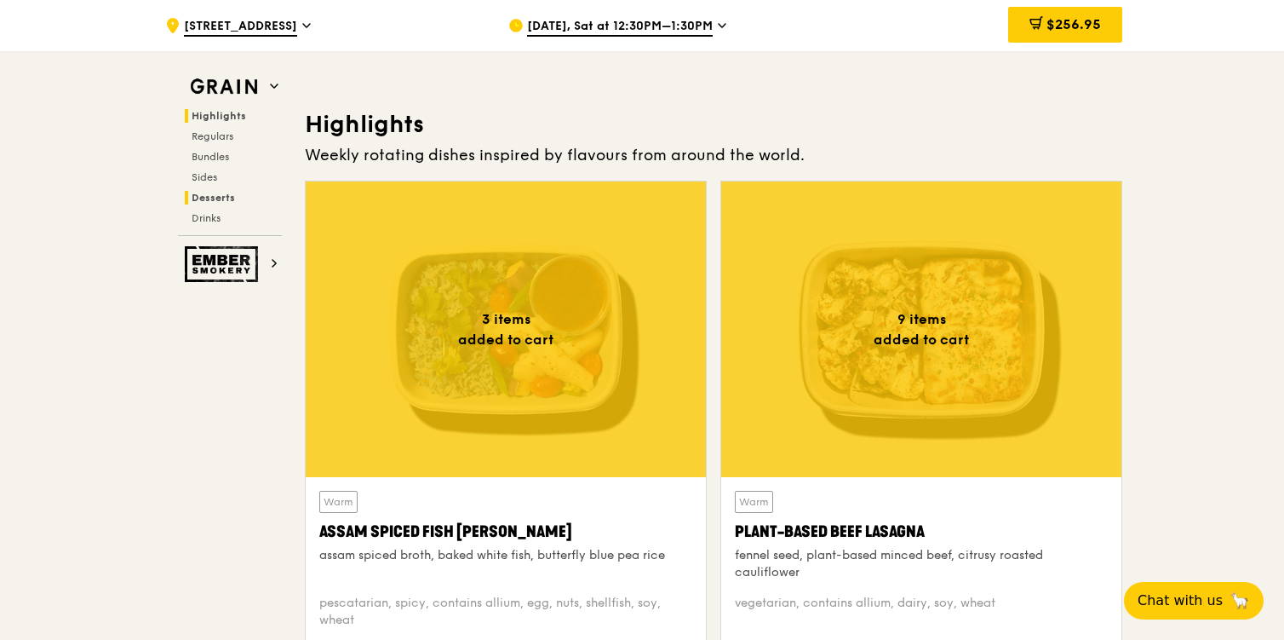
click at [218, 197] on span "Desserts" at bounding box center [213, 198] width 43 height 12
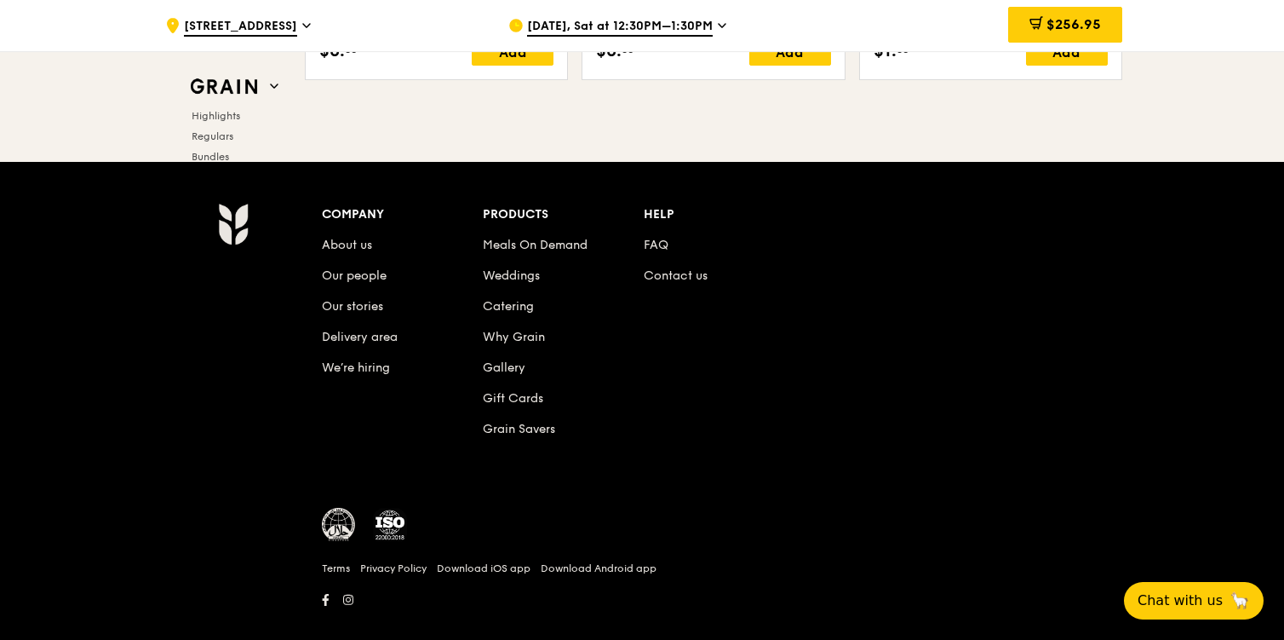
scroll to position [7223, 0]
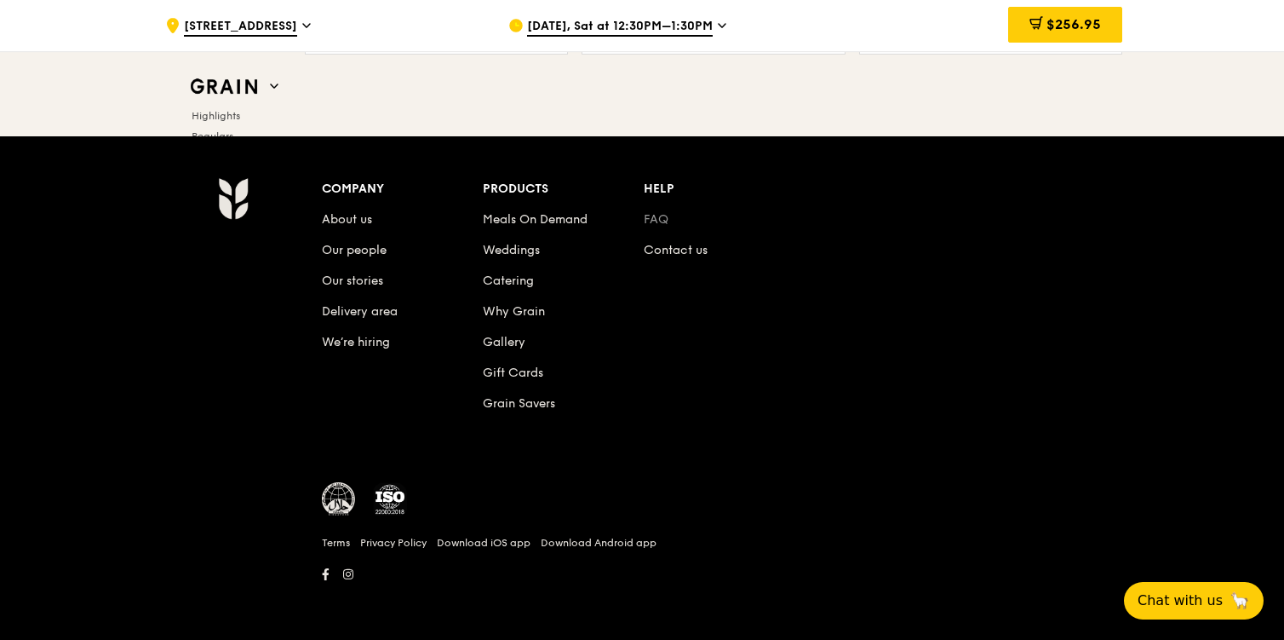
click at [651, 217] on link "FAQ" at bounding box center [656, 219] width 25 height 14
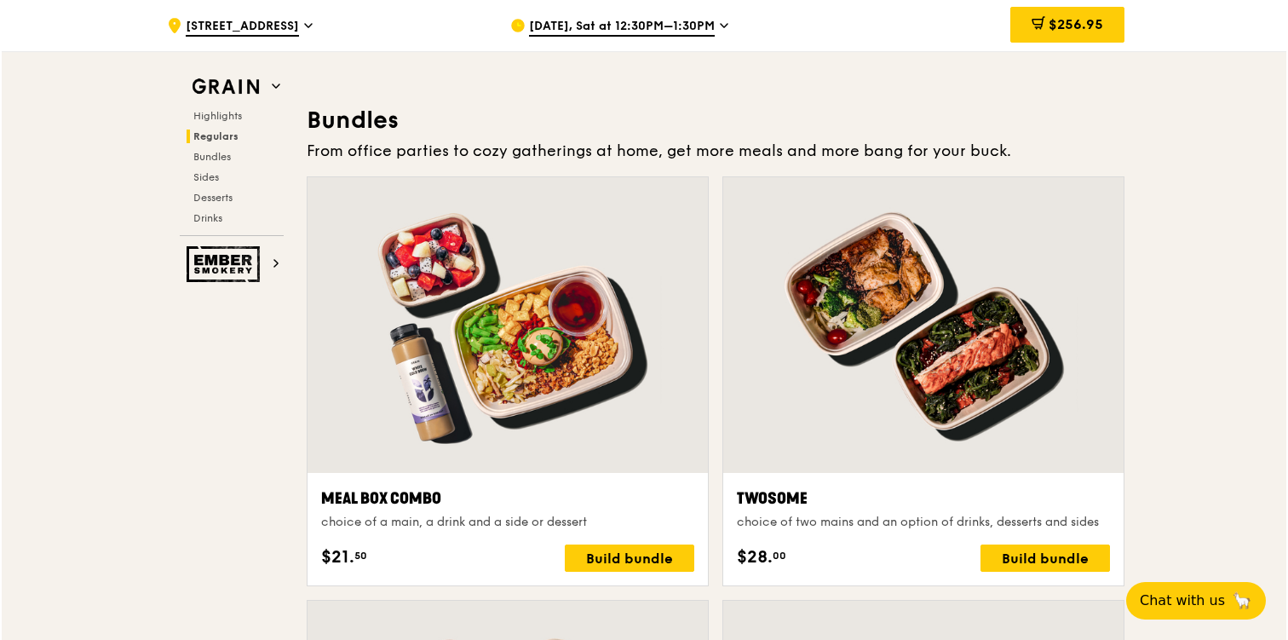
scroll to position [2465, 0]
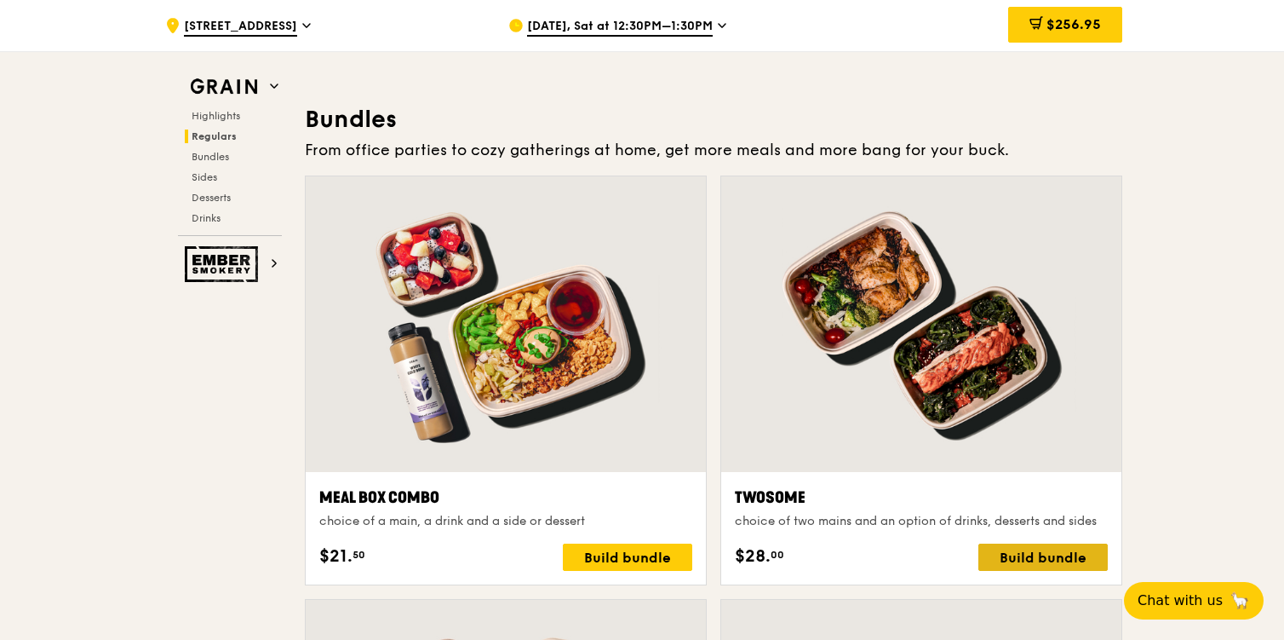
click at [1017, 551] on div "Build bundle" at bounding box center [1043, 556] width 129 height 27
